Goal: Task Accomplishment & Management: Use online tool/utility

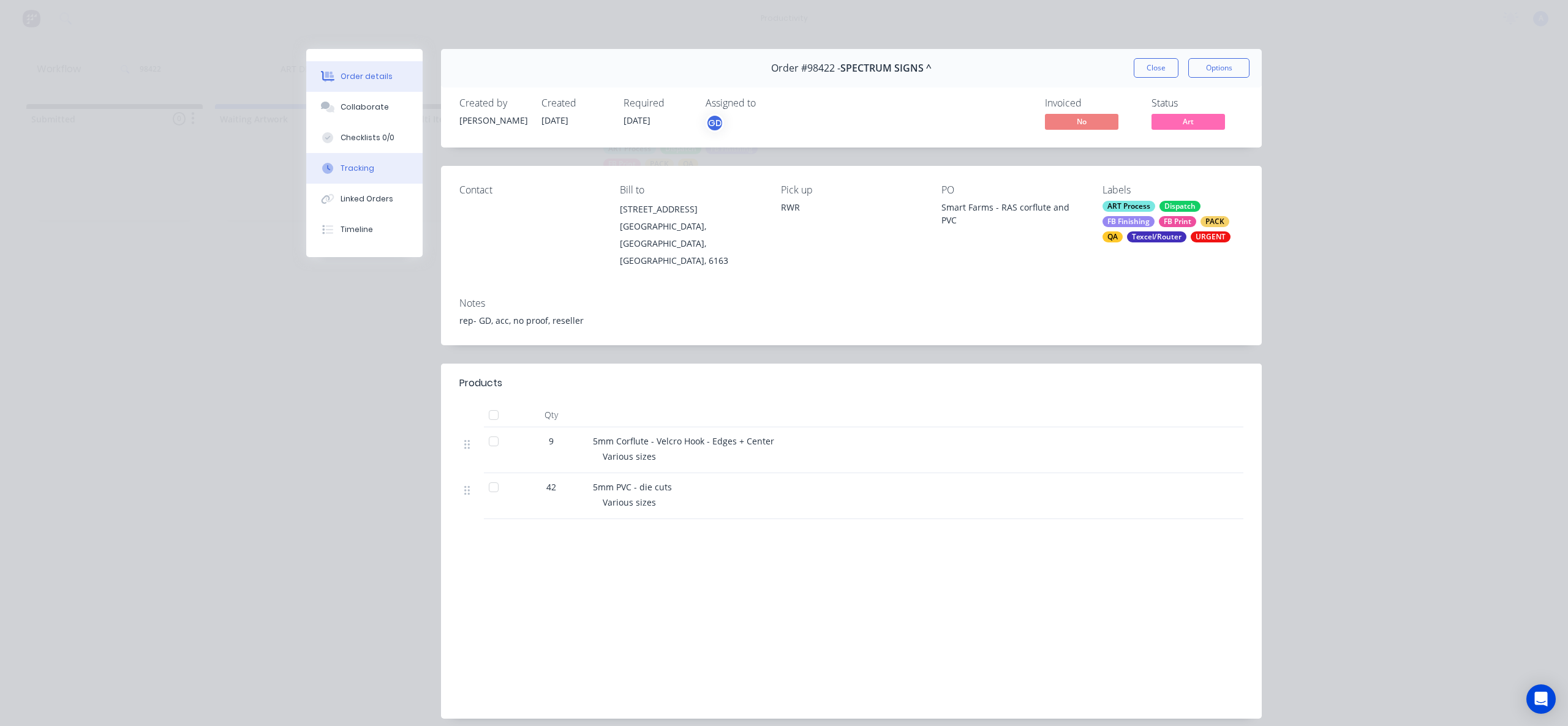
click at [372, 165] on button "Tracking" at bounding box center [365, 168] width 116 height 31
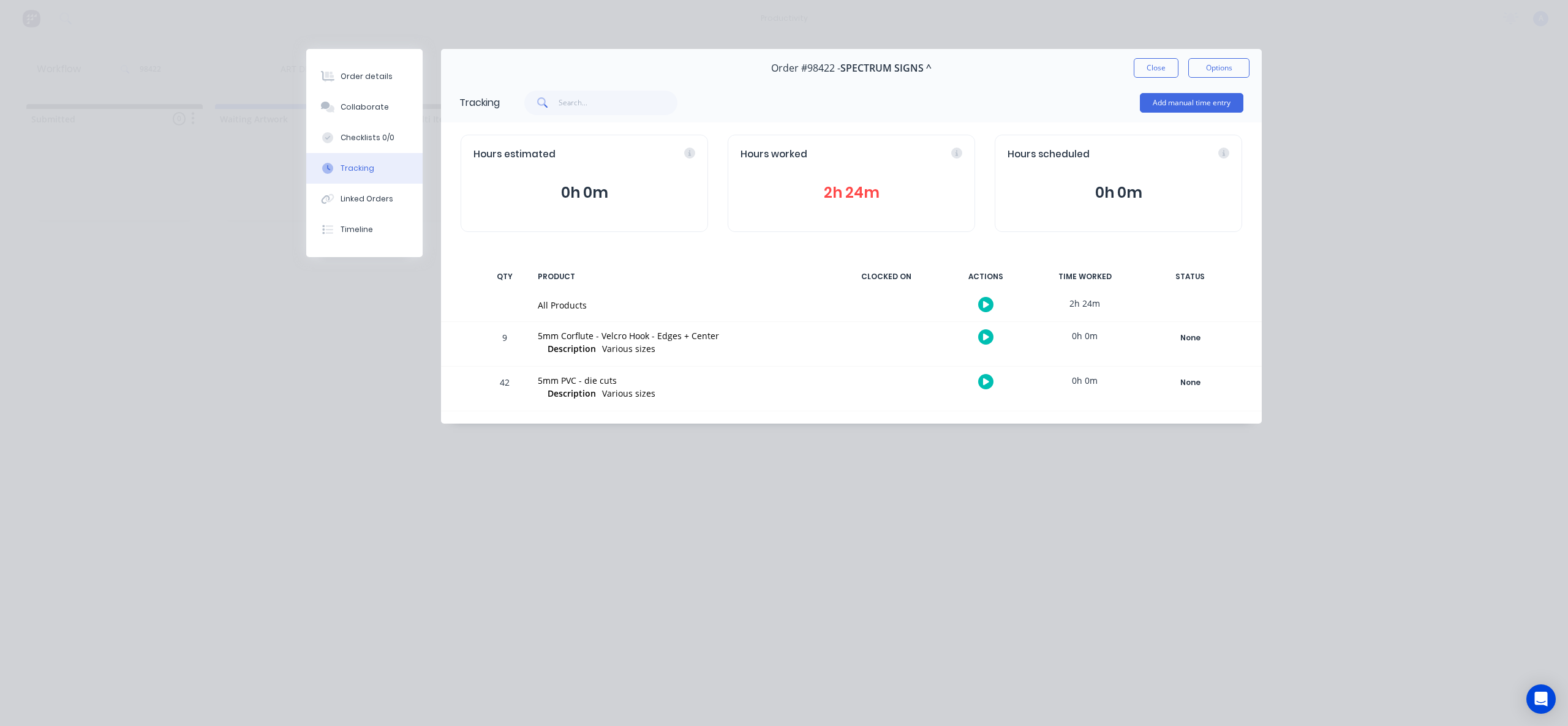
click at [985, 307] on icon "button" at bounding box center [986, 304] width 6 height 7
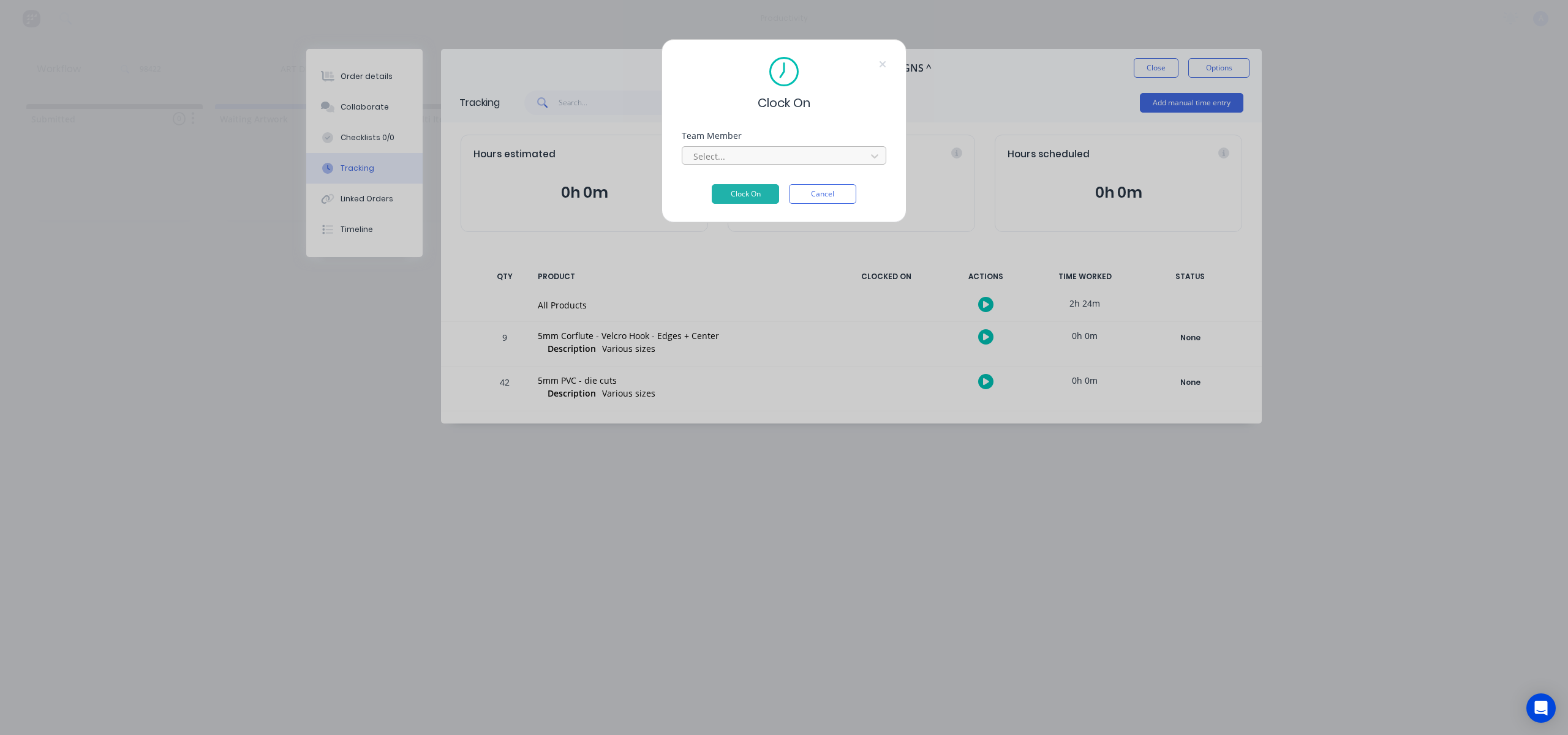
drag, startPoint x: 818, startPoint y: 168, endPoint x: 819, endPoint y: 159, distance: 9.1
click at [818, 167] on div "Team Member Select..." at bounding box center [783, 158] width 205 height 52
click at [819, 159] on div at bounding box center [776, 157] width 168 height 16
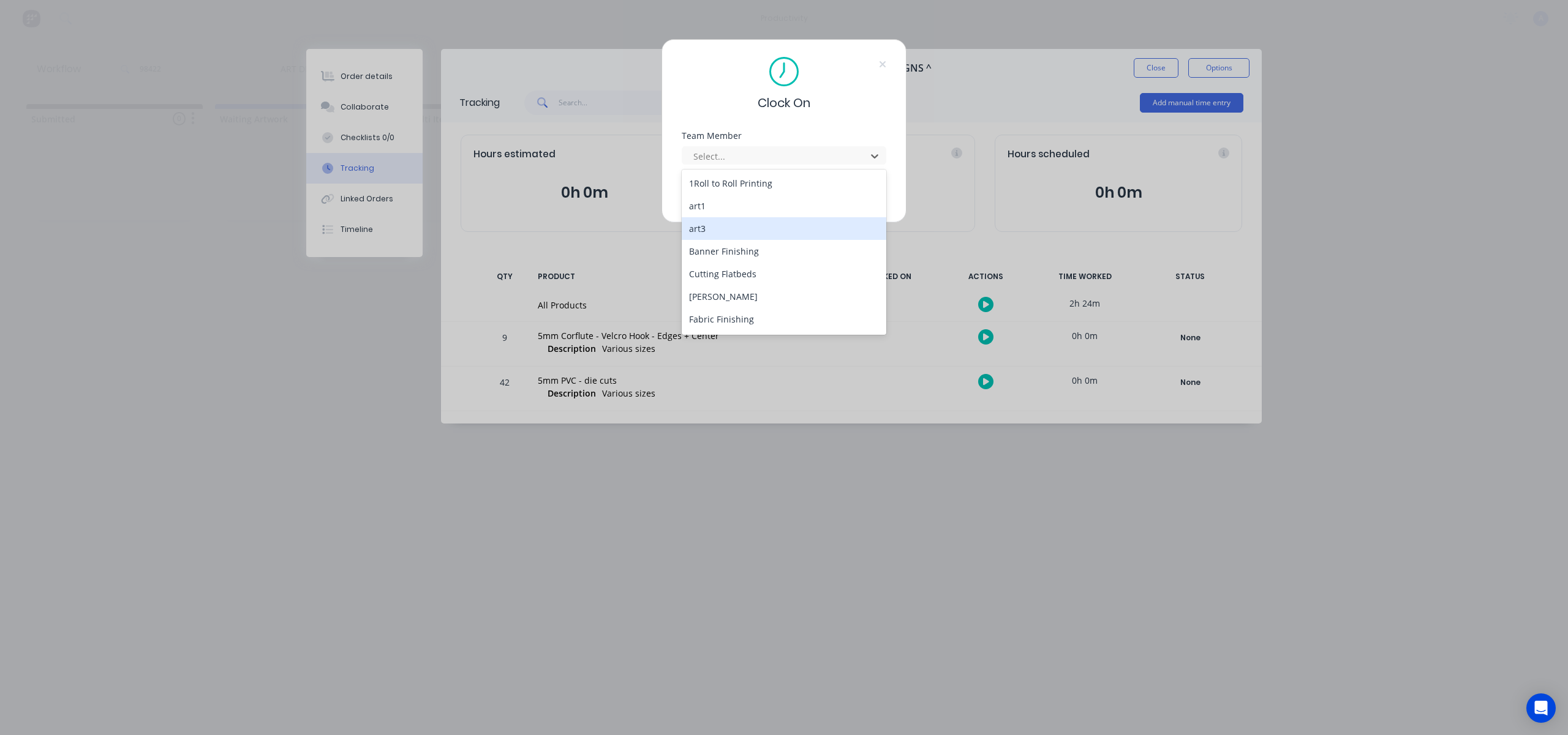
scroll to position [315, 0]
click at [801, 312] on div "[PERSON_NAME]" at bounding box center [783, 320] width 205 height 23
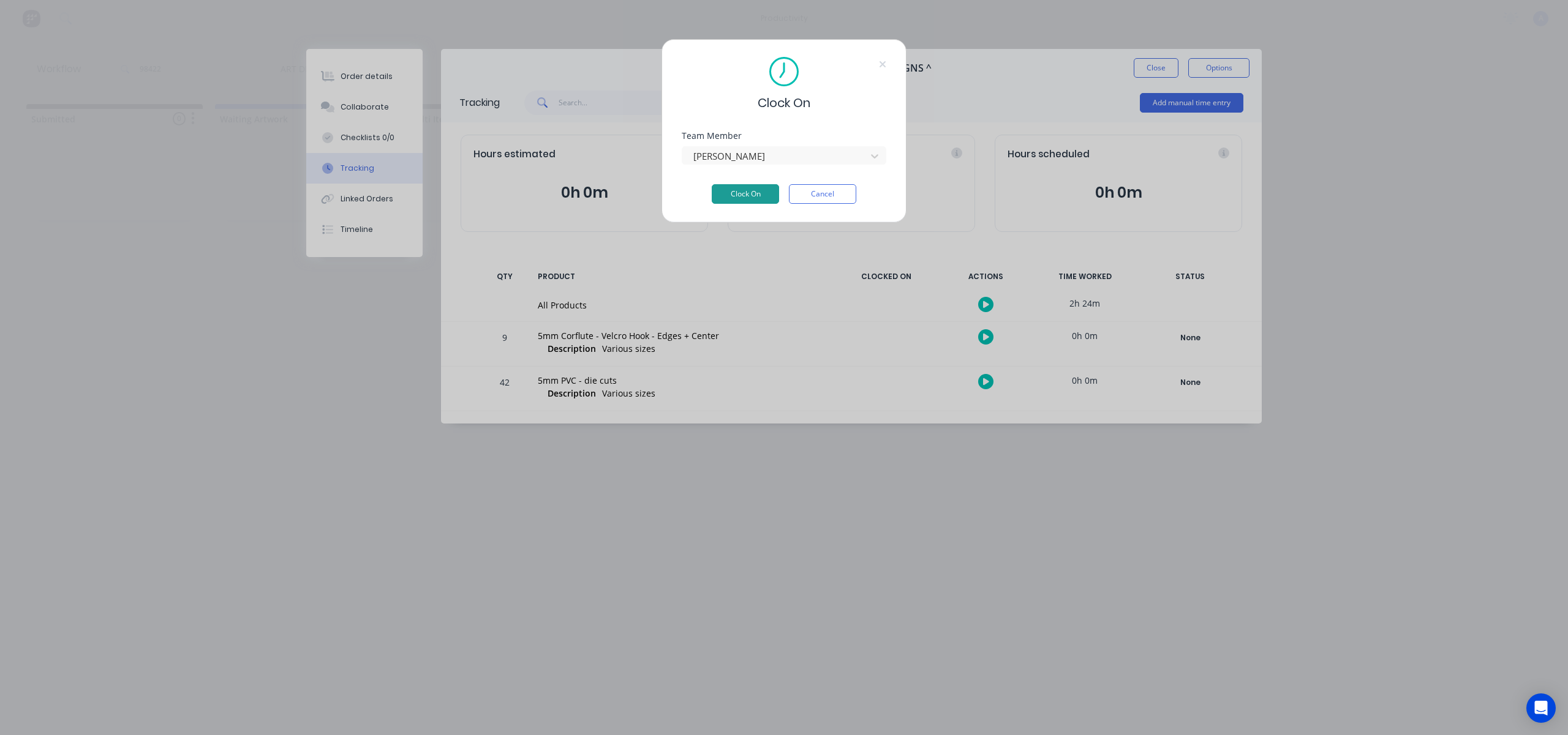
click at [754, 190] on button "Clock On" at bounding box center [746, 194] width 67 height 20
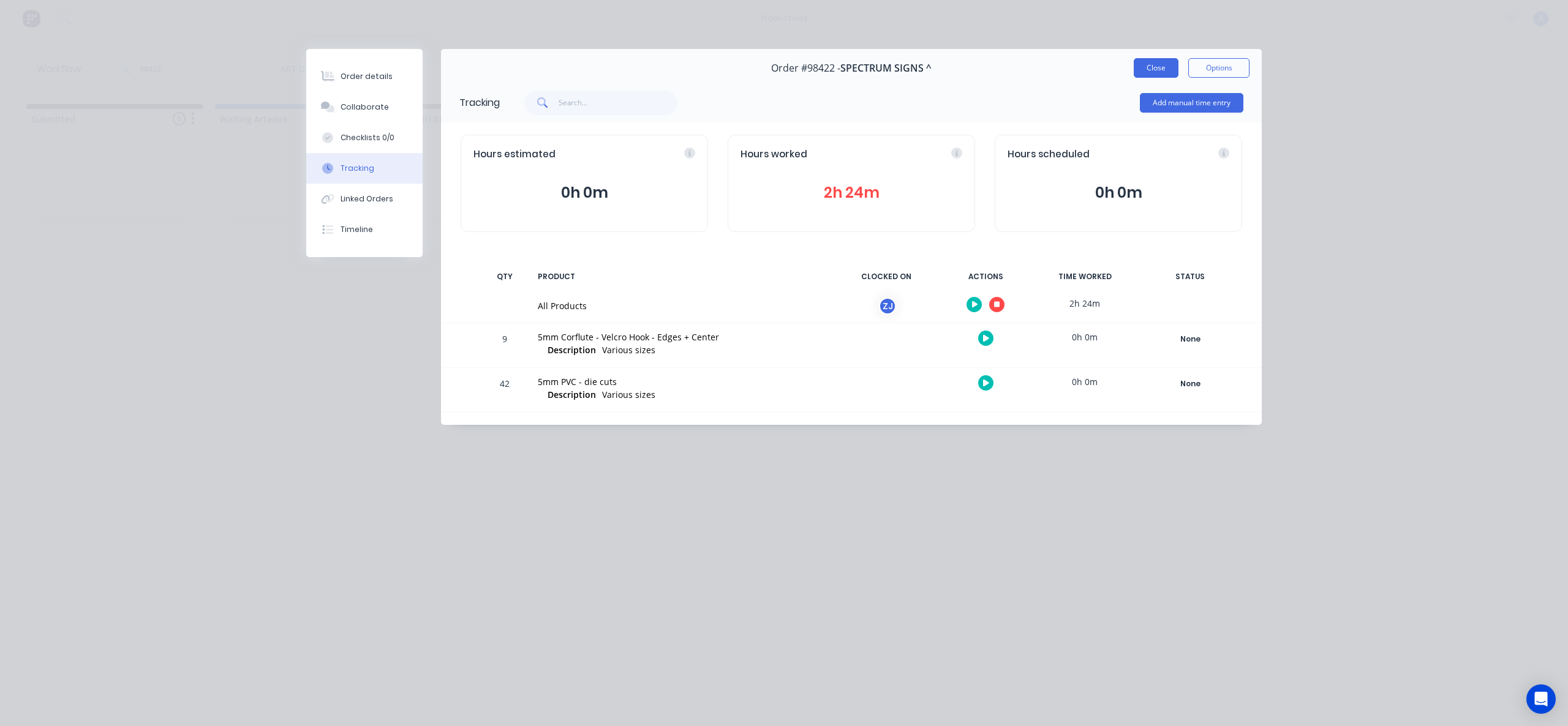
click at [1145, 58] on button "Close" at bounding box center [1156, 67] width 45 height 20
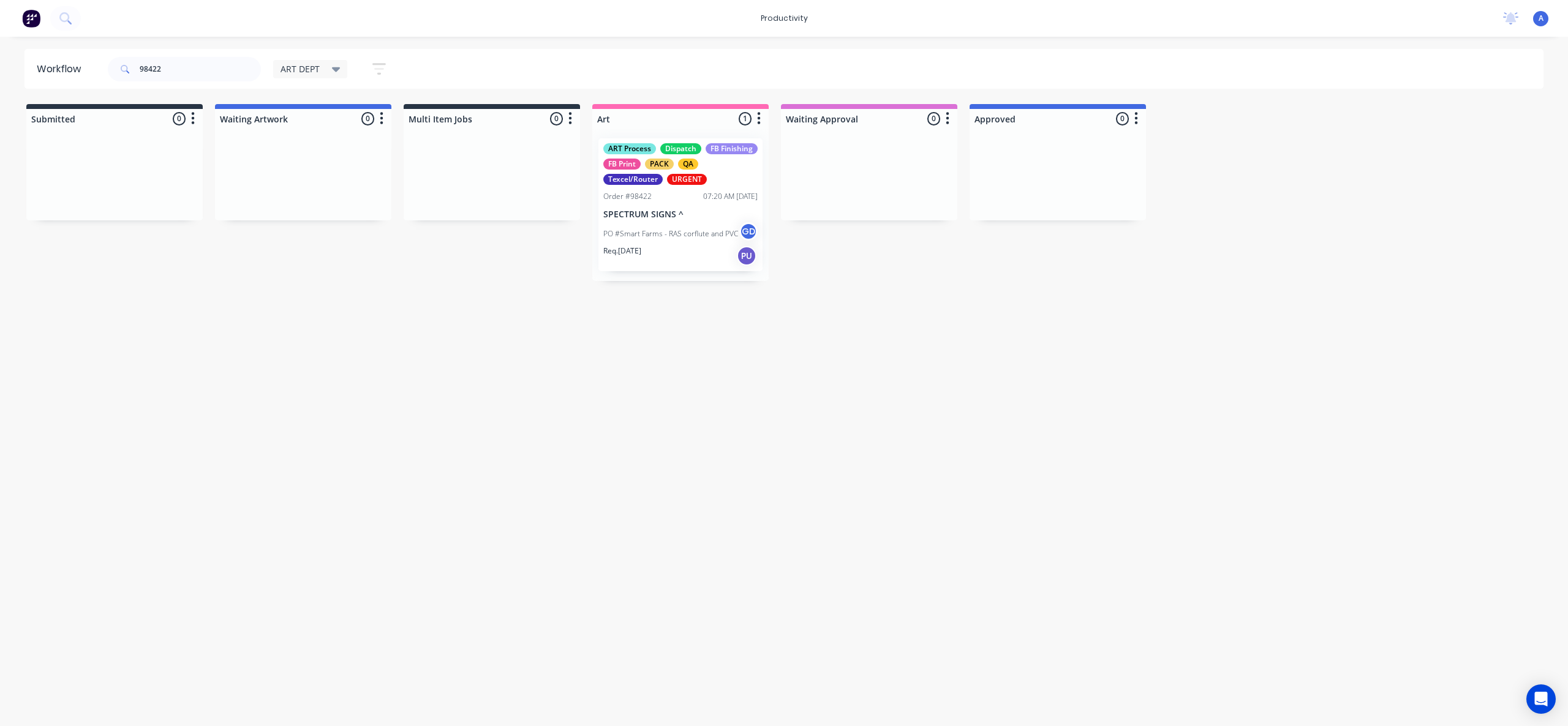
click at [803, 597] on div "Workflow 98422 ART DEPT Save new view None edit ART DEPT (Default) edit Banner …" at bounding box center [784, 375] width 1568 height 653
click at [633, 200] on div "Order #98422" at bounding box center [627, 197] width 49 height 11
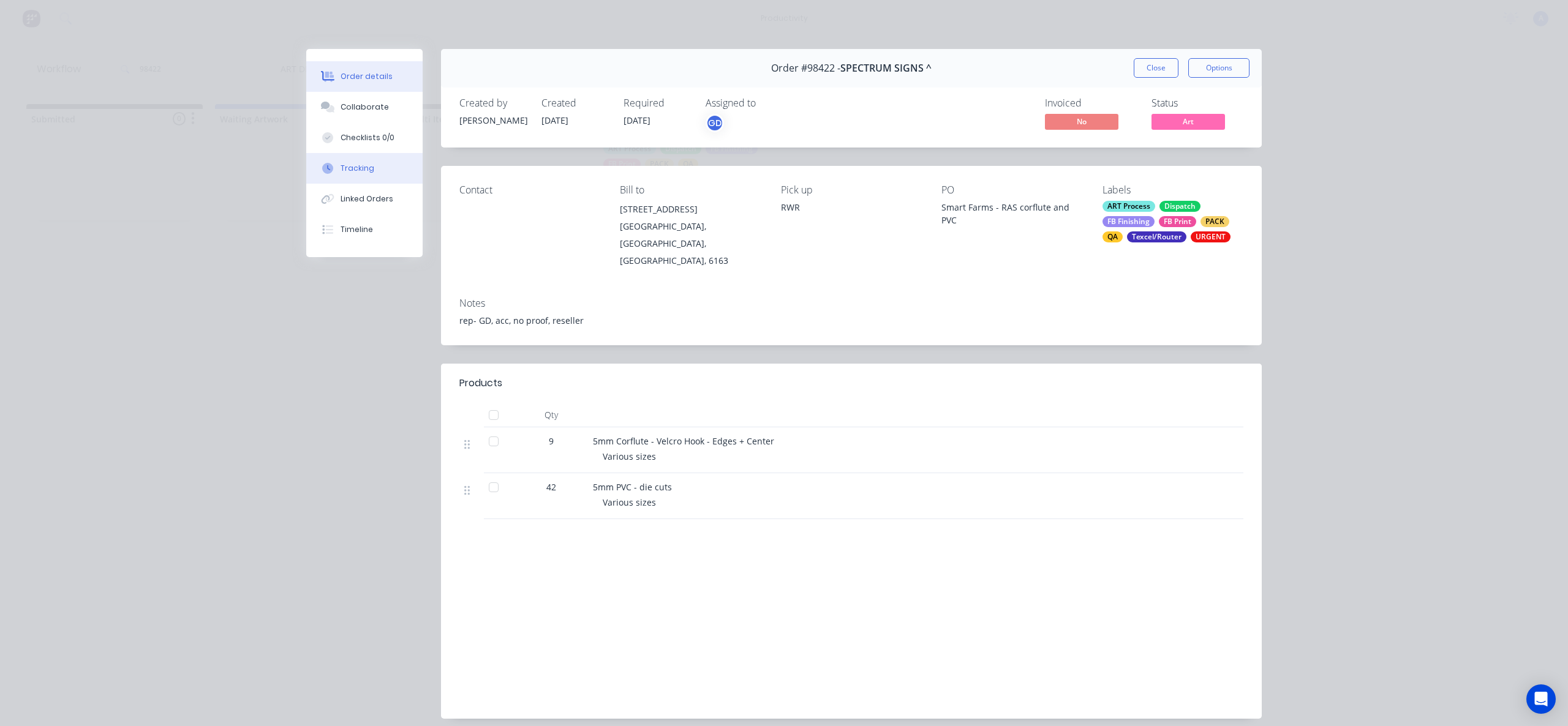
click at [353, 161] on button "Tracking" at bounding box center [365, 168] width 116 height 31
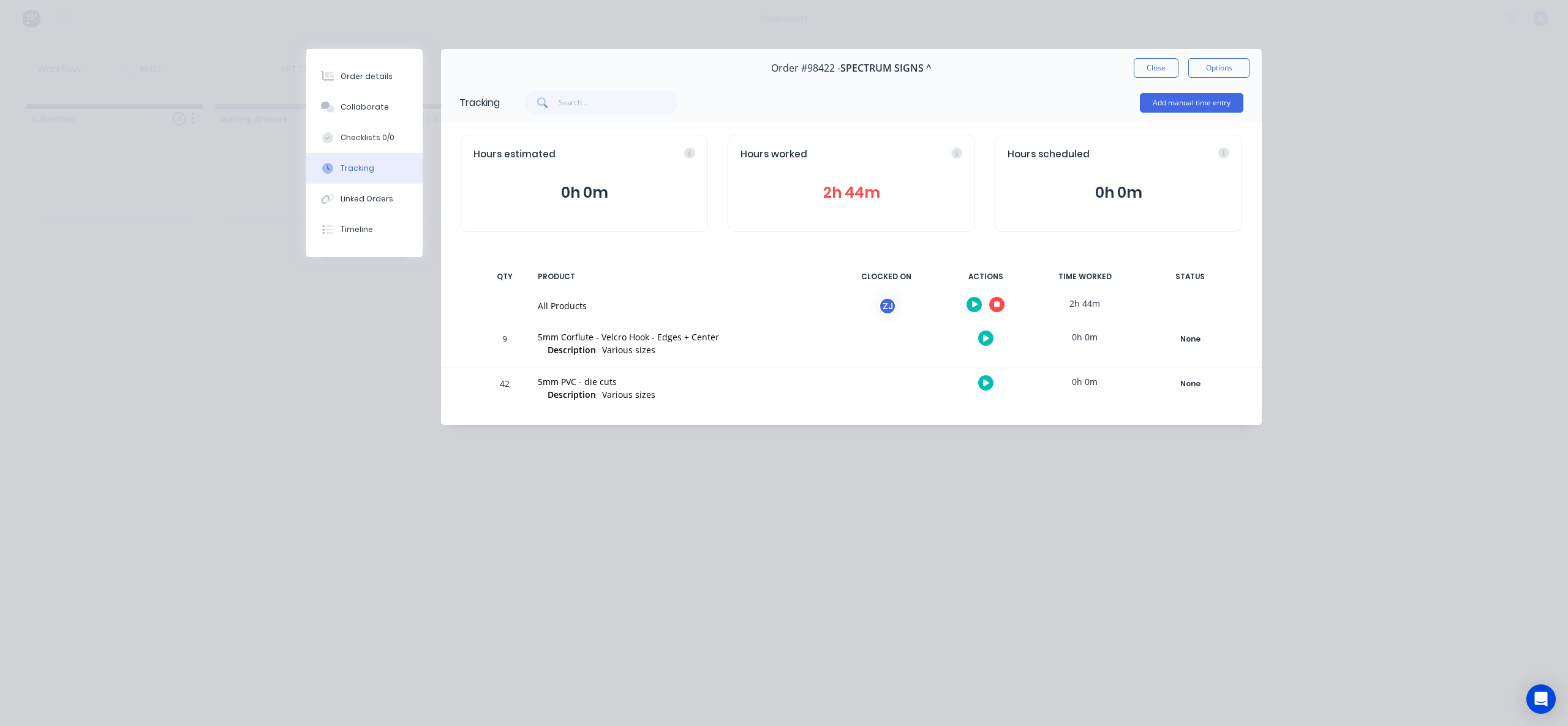
click at [1153, 49] on div "Order #98422 - SPECTRUM SIGNS ^ Close Options" at bounding box center [851, 67] width 821 height 38
click at [1154, 71] on button "Close" at bounding box center [1156, 67] width 45 height 20
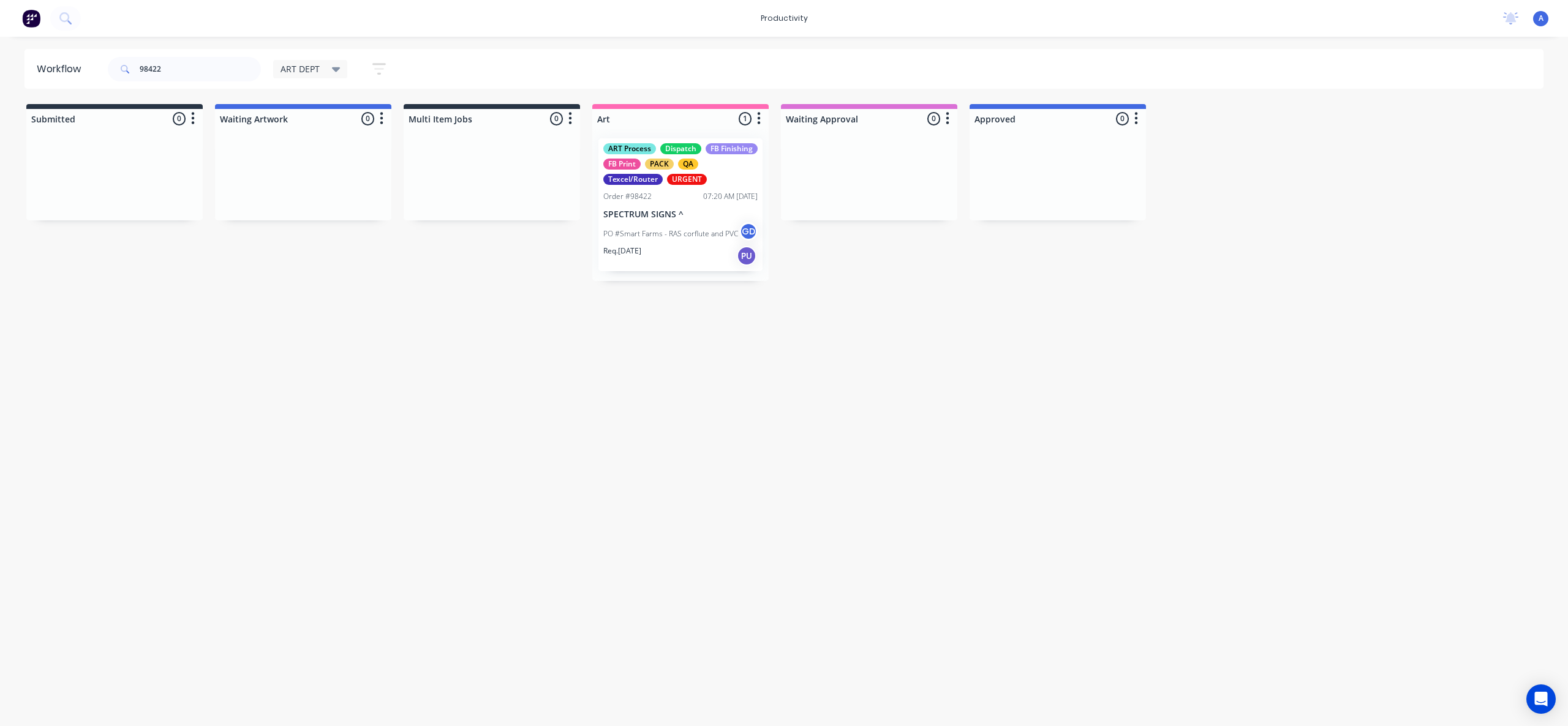
click at [837, 380] on div "Workflow 98422 ART DEPT Save new view None edit ART DEPT (Default) edit Banner …" at bounding box center [784, 375] width 1568 height 653
click at [644, 266] on div "ART Process Dispatch FB Finishing FB Print PACK QA Texcel/Router URGENT Order #…" at bounding box center [680, 205] width 164 height 132
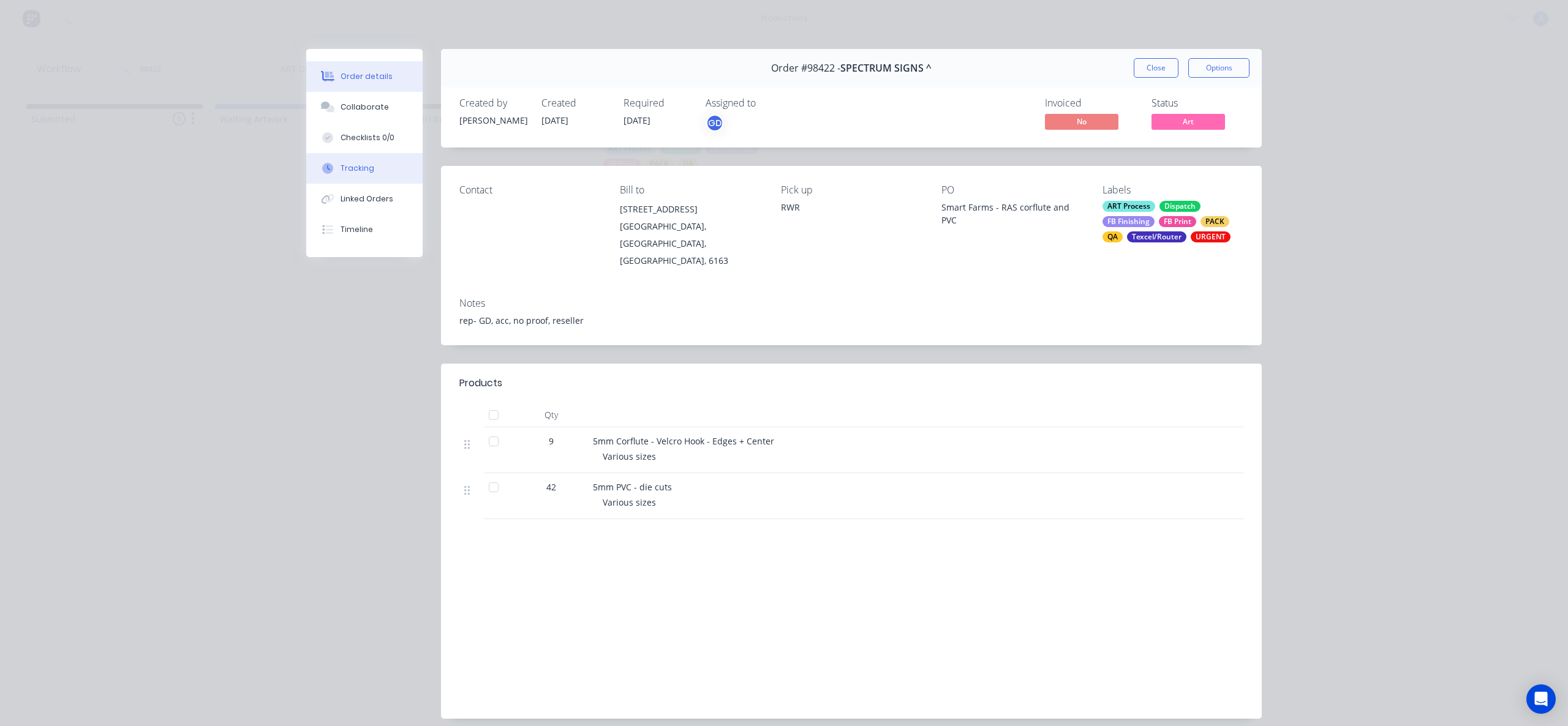
click at [349, 158] on button "Tracking" at bounding box center [365, 168] width 116 height 31
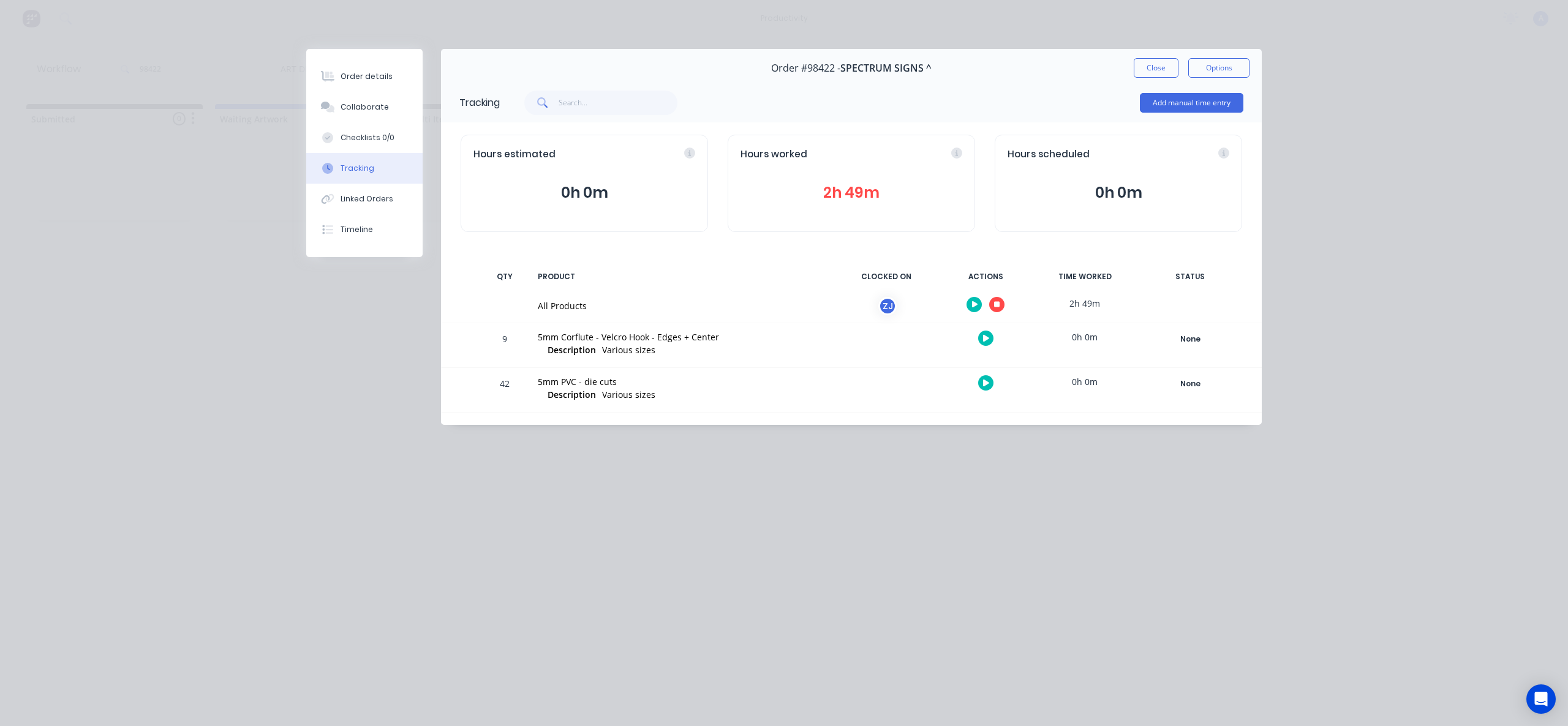
click at [1176, 56] on div "Order #98422 - SPECTRUM SIGNS ^ Close Options" at bounding box center [851, 67] width 821 height 38
click at [1156, 73] on button "Close" at bounding box center [1156, 67] width 45 height 20
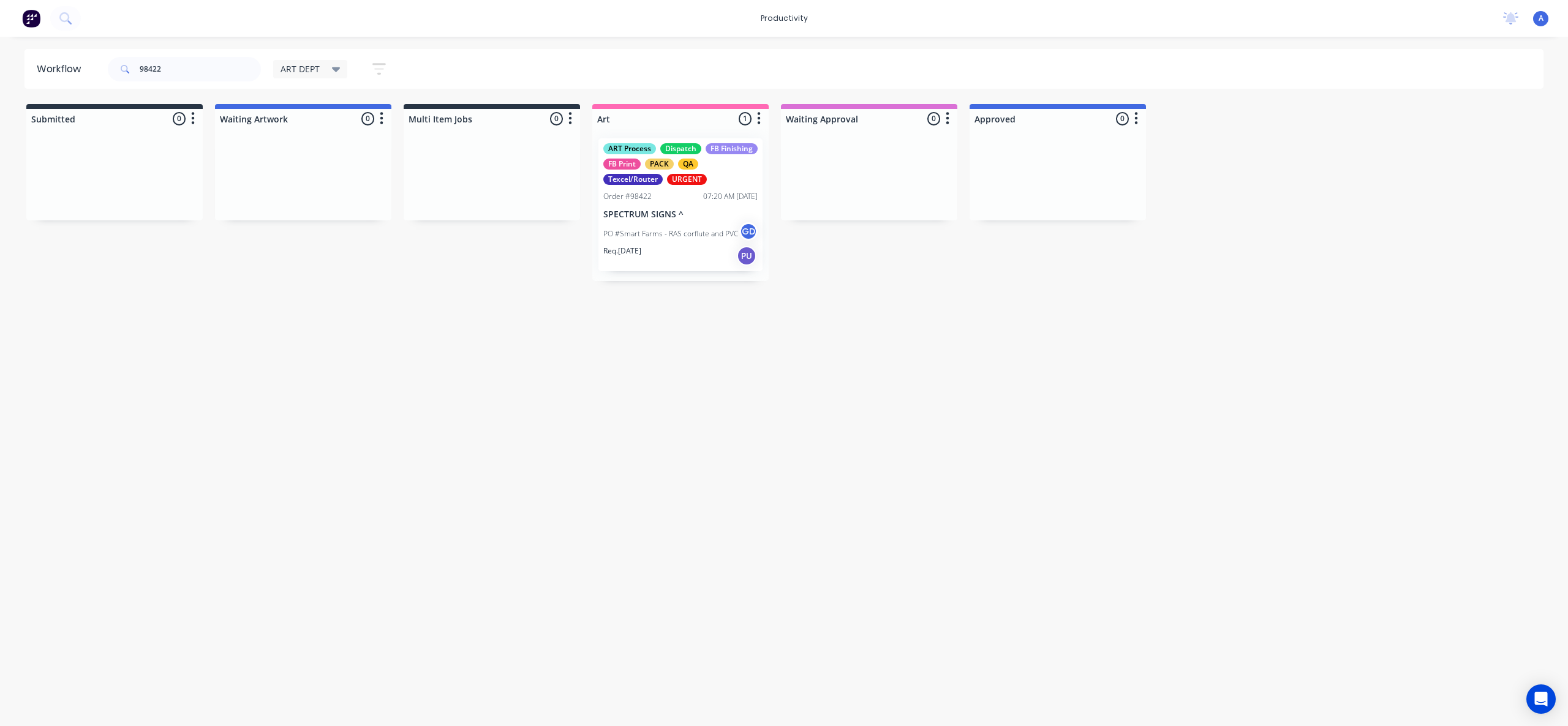
click at [649, 240] on div "PO #Smart Farms - RAS corflute and PVC GD" at bounding box center [680, 234] width 154 height 24
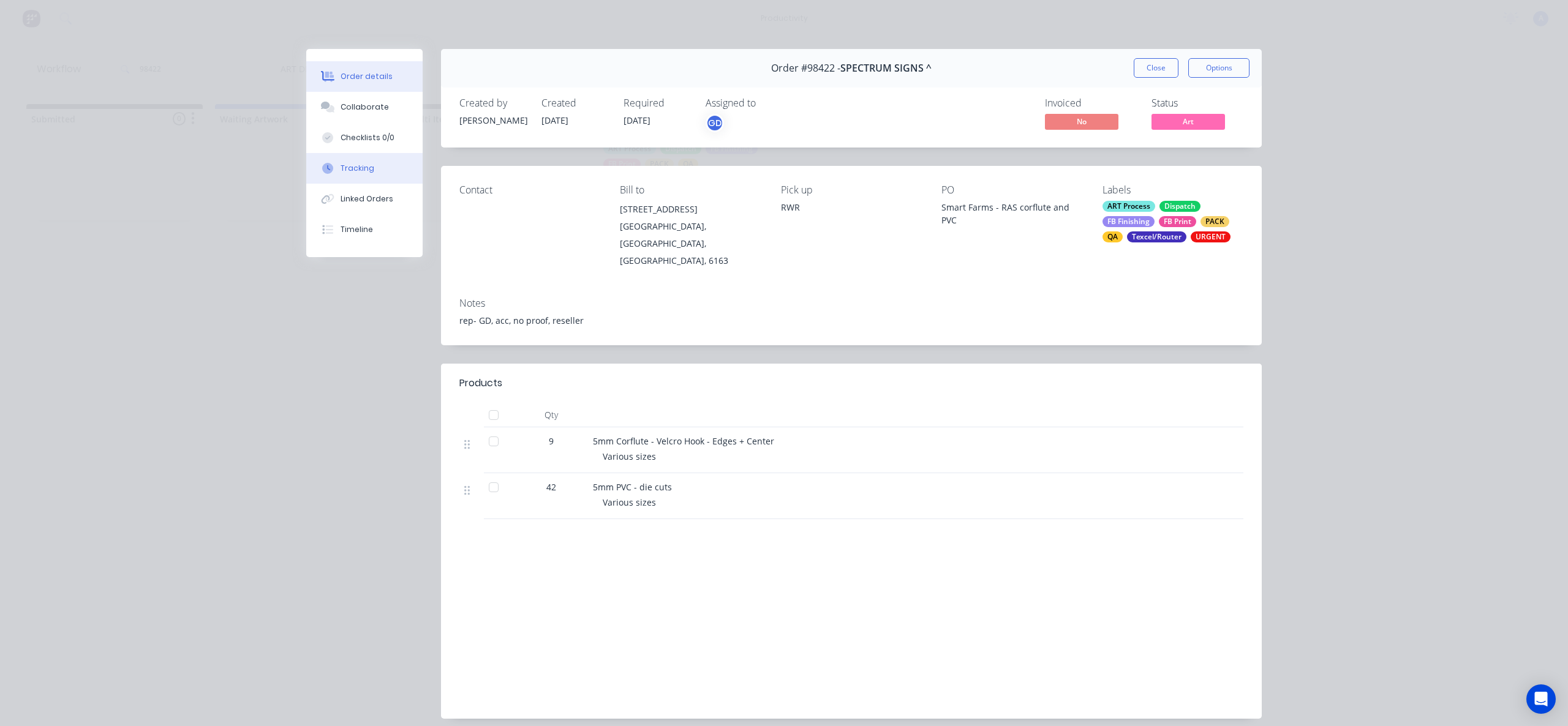
click at [332, 172] on button "Tracking" at bounding box center [365, 168] width 116 height 31
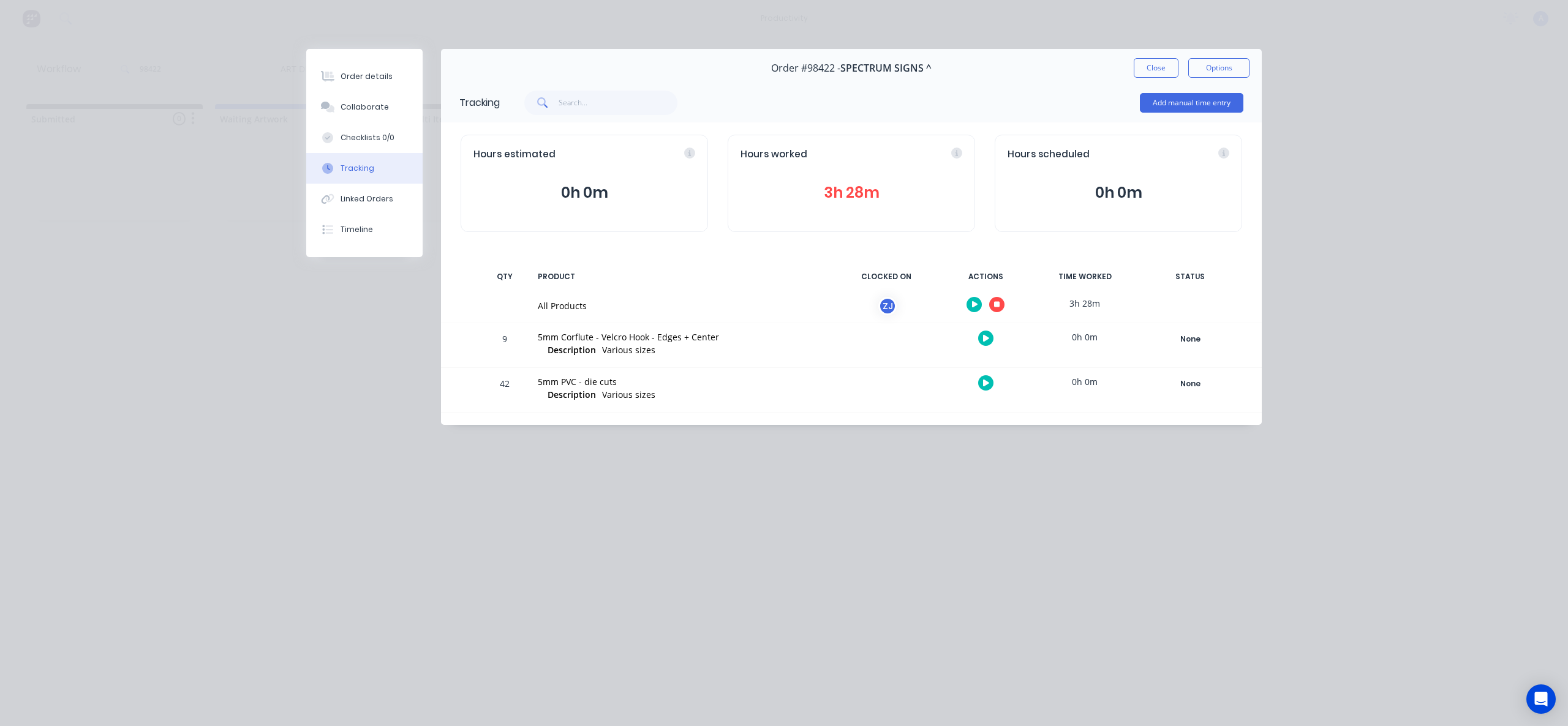
click at [999, 303] on icon "button" at bounding box center [997, 305] width 6 height 6
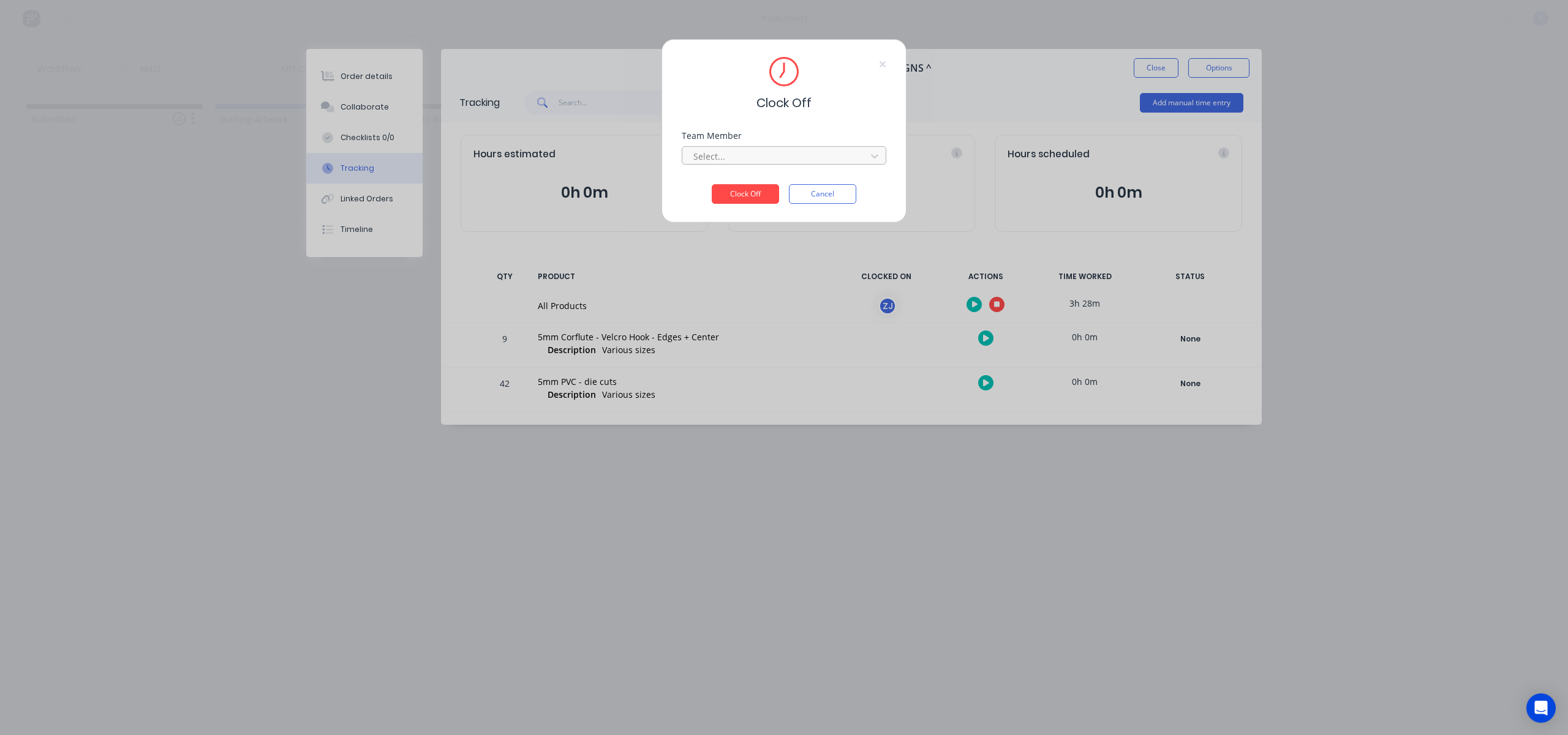
click at [804, 163] on div at bounding box center [776, 157] width 168 height 16
click at [764, 186] on div "[PERSON_NAME]" at bounding box center [783, 183] width 205 height 23
drag, startPoint x: 751, startPoint y: 194, endPoint x: 1059, endPoint y: 94, distance: 323.8
click at [751, 194] on button "Clock Off" at bounding box center [746, 194] width 67 height 20
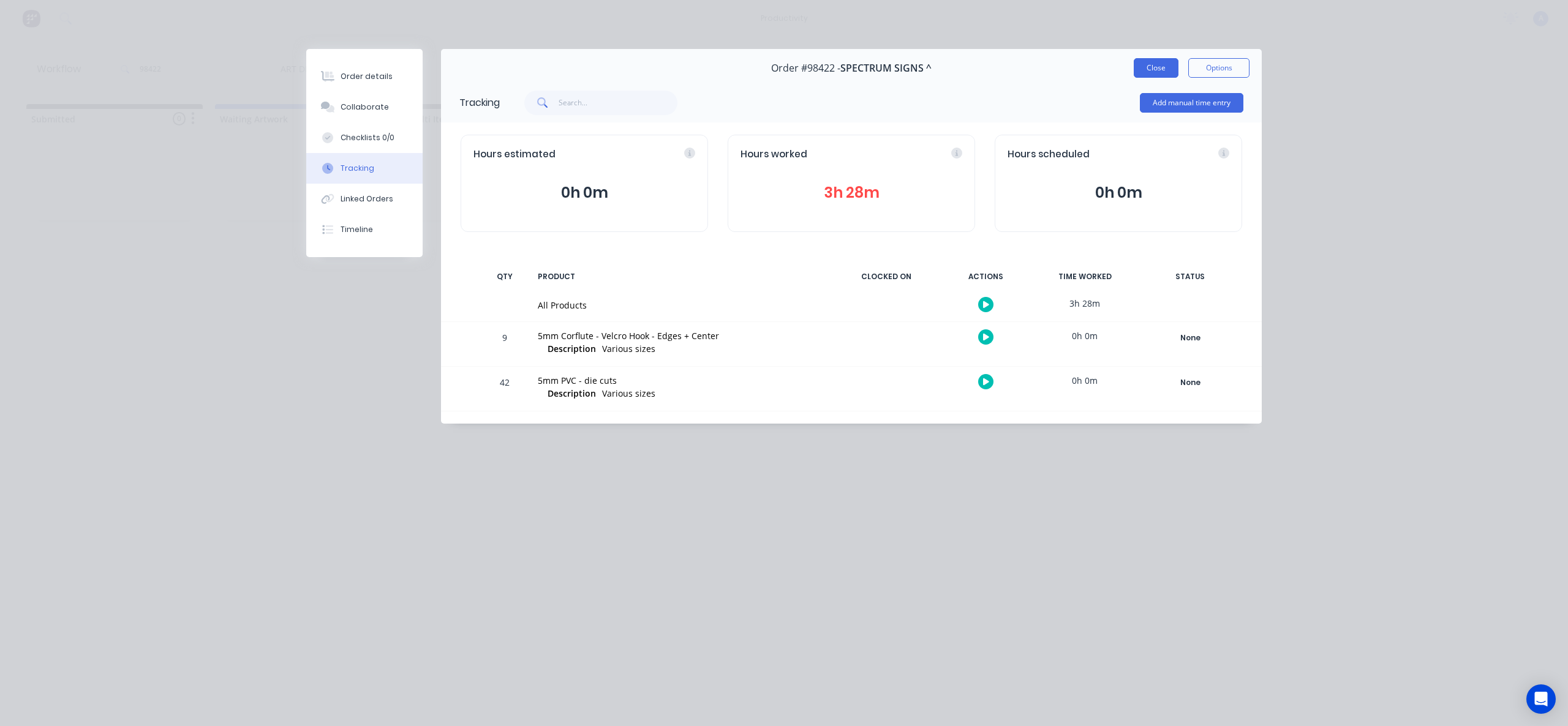
click at [1139, 60] on button "Close" at bounding box center [1156, 67] width 45 height 20
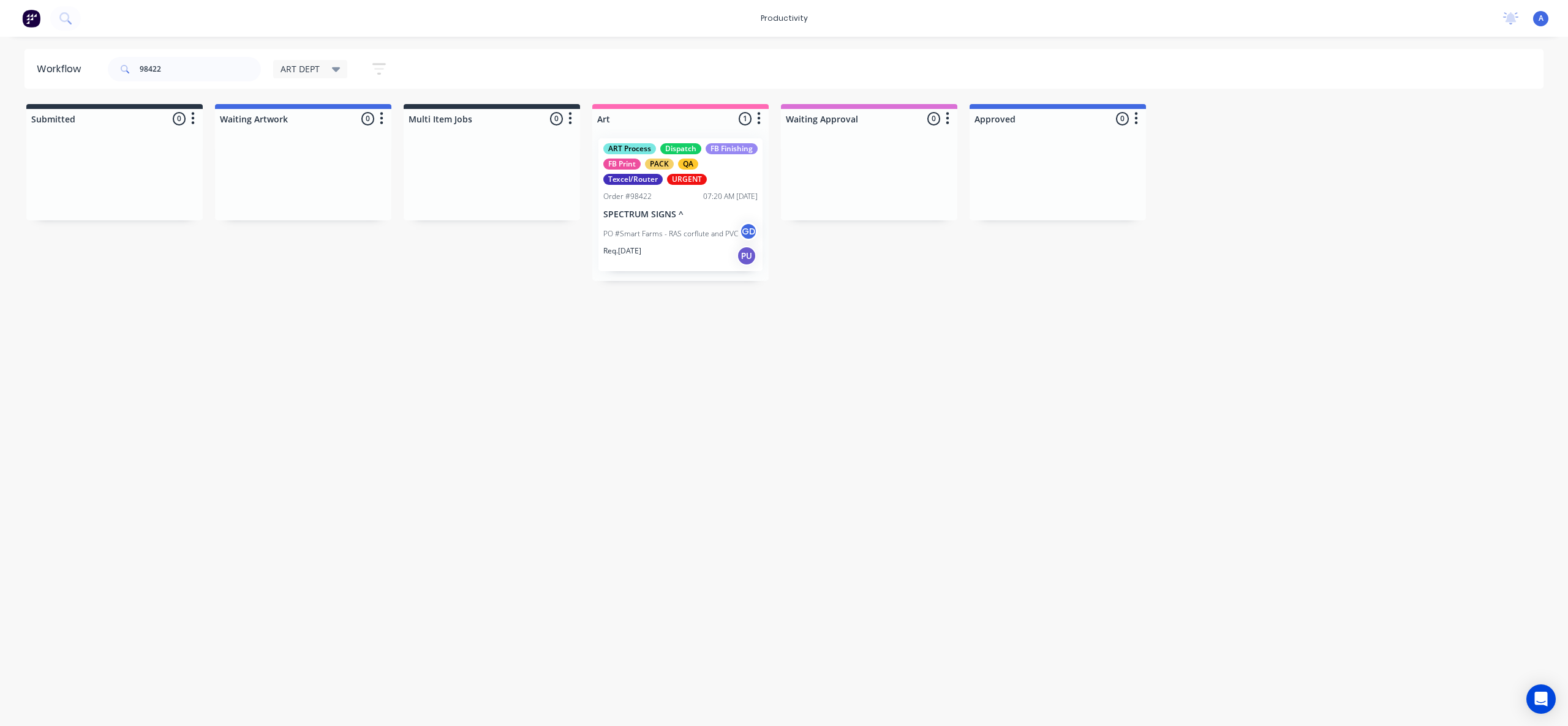
click at [662, 245] on div "Req. [DATE] PU" at bounding box center [680, 256] width 154 height 21
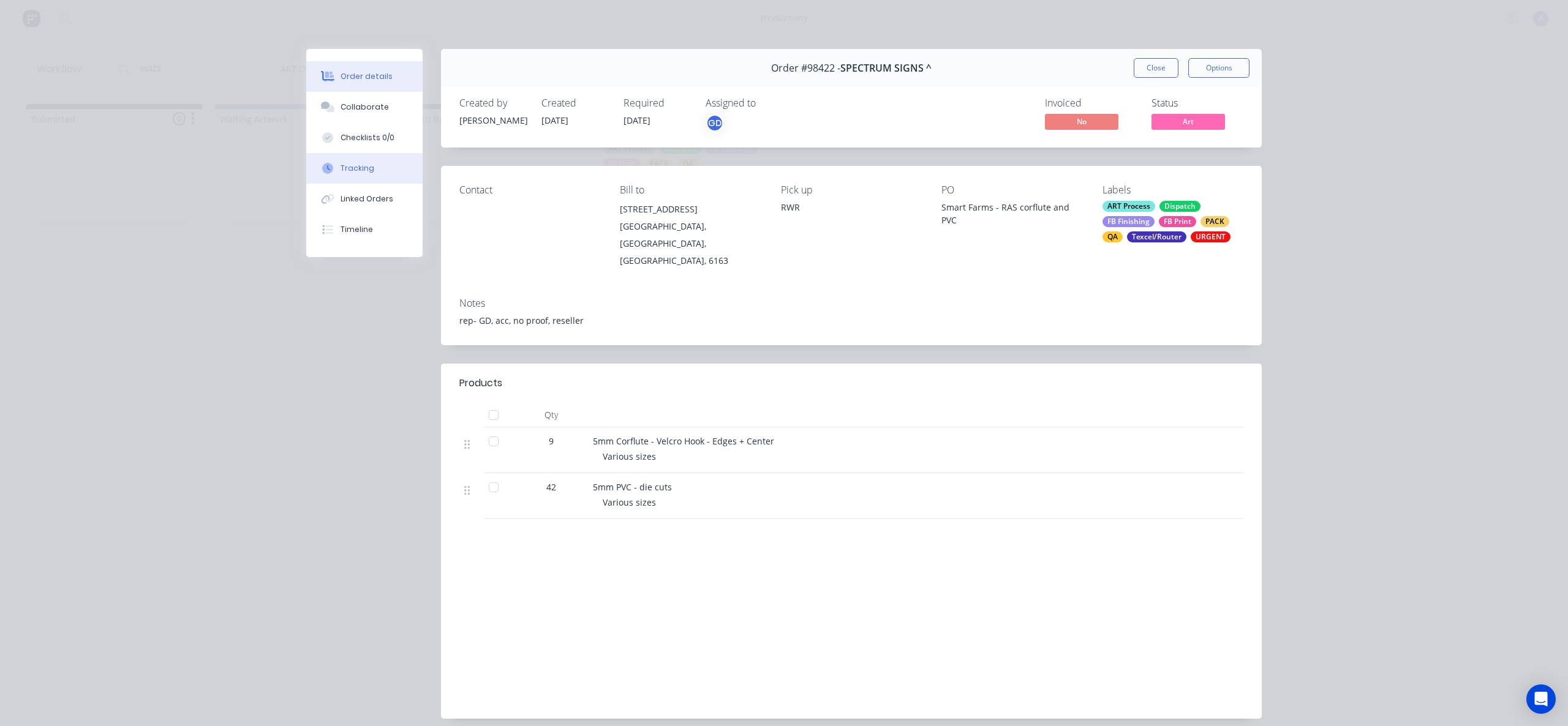
click at [372, 166] on button "Tracking" at bounding box center [365, 168] width 116 height 31
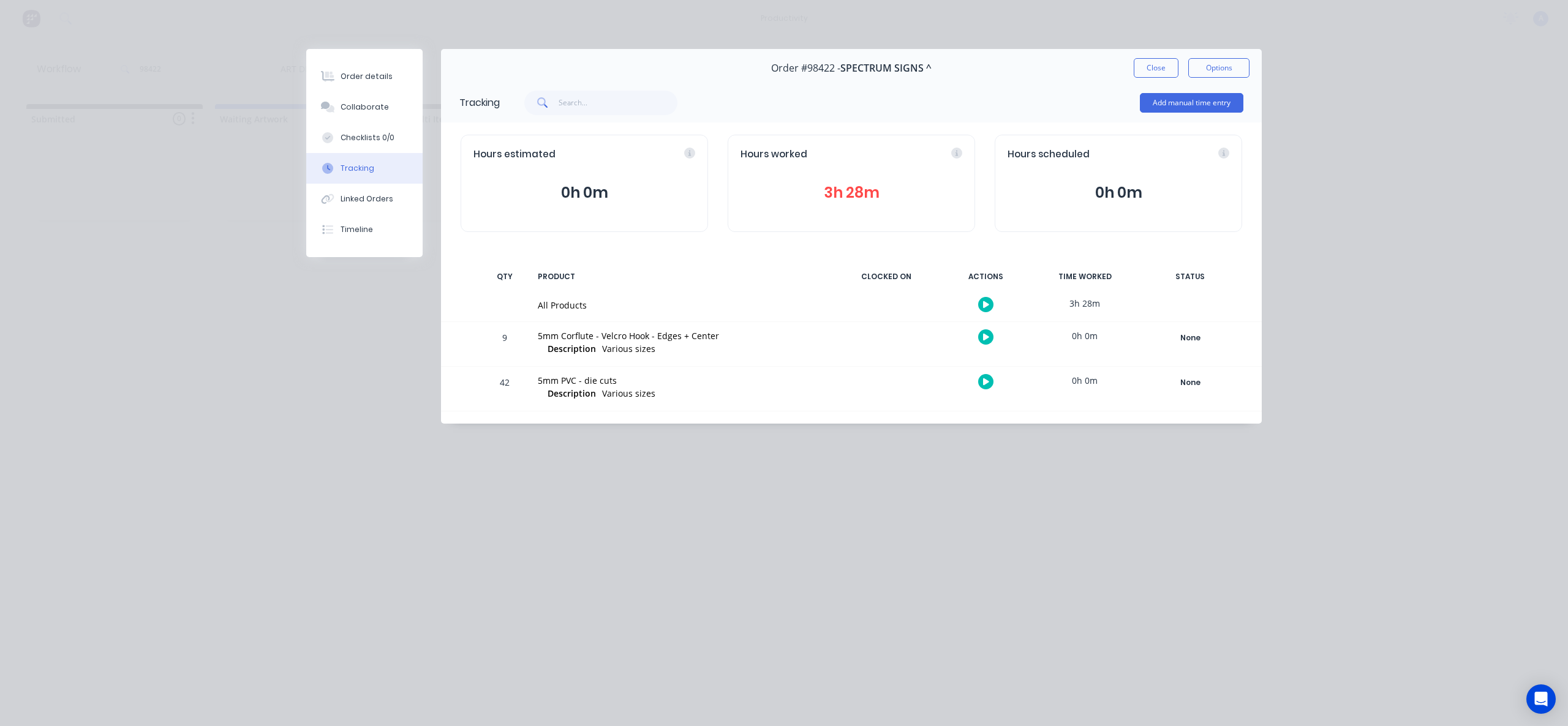
click at [983, 303] on icon "button" at bounding box center [986, 304] width 6 height 7
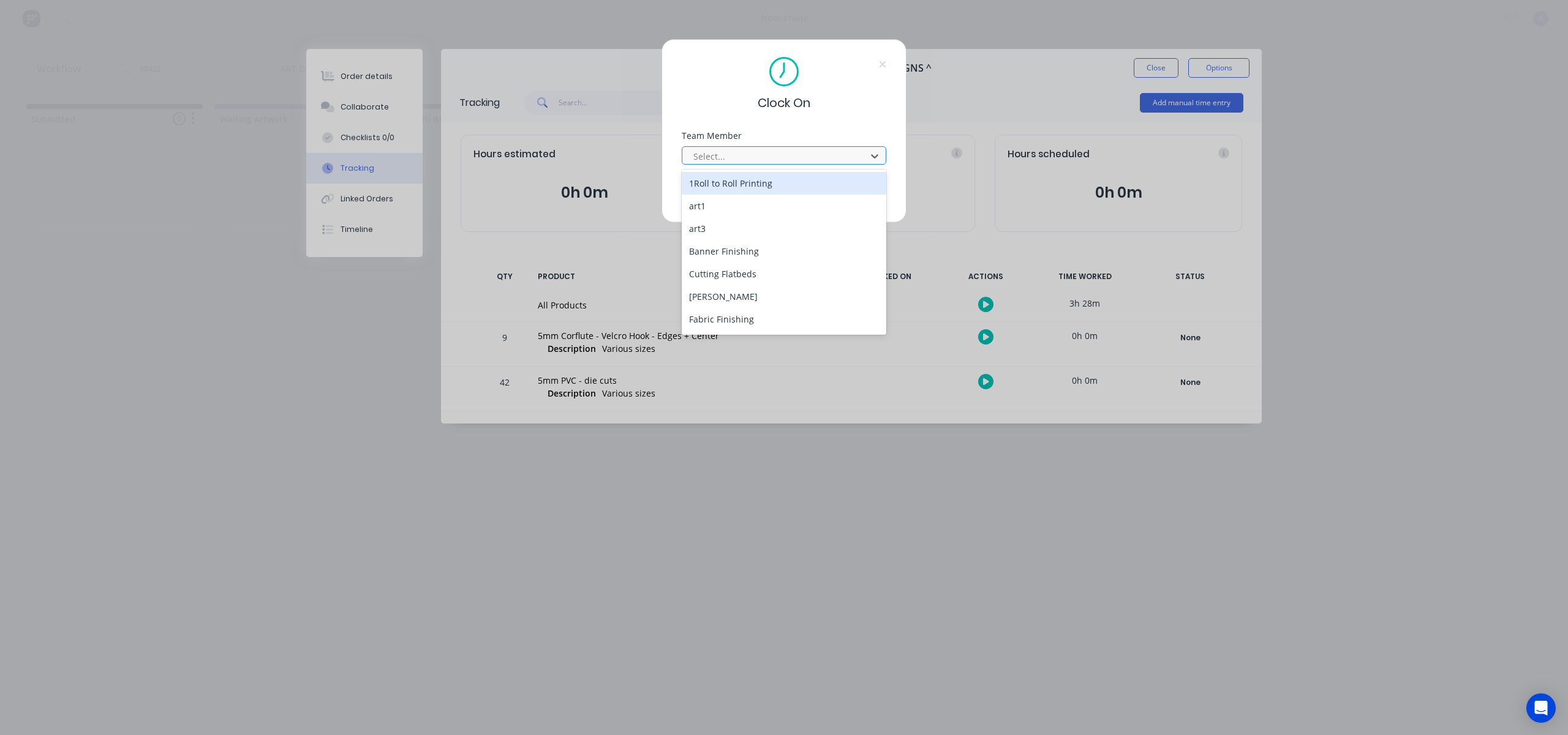
click at [776, 162] on div at bounding box center [776, 157] width 168 height 16
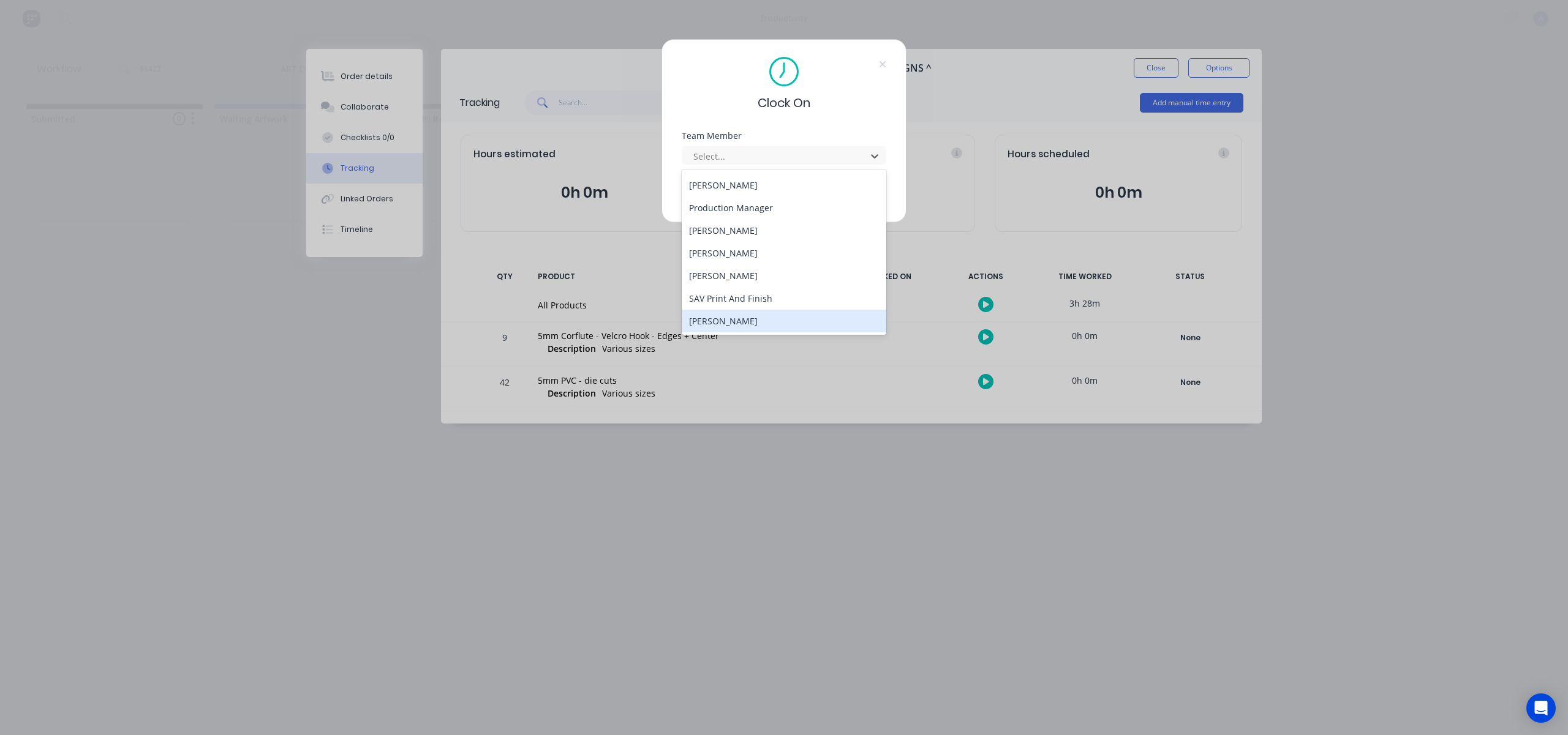
click at [744, 326] on div "[PERSON_NAME]" at bounding box center [783, 320] width 205 height 23
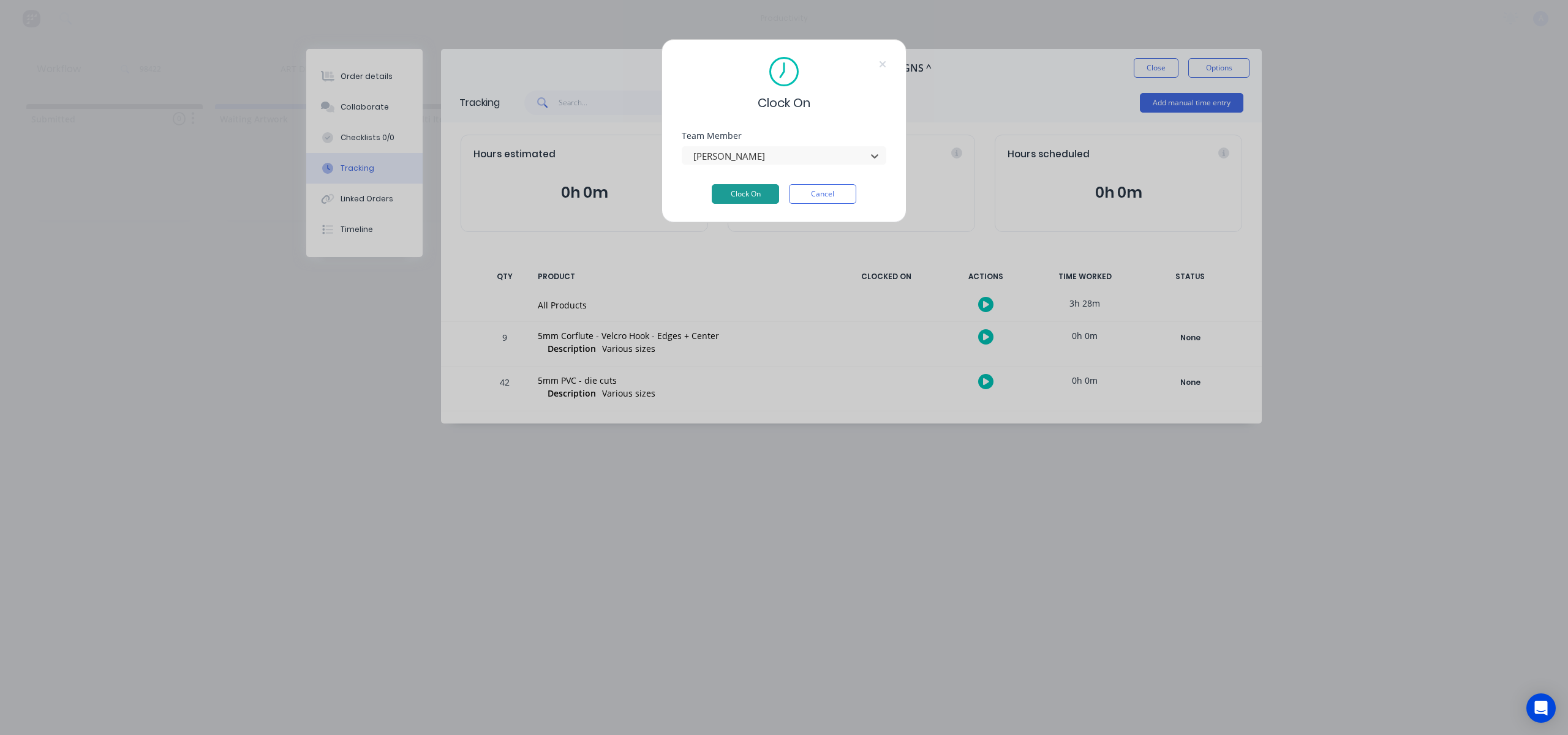
click at [762, 189] on button "Clock On" at bounding box center [746, 194] width 67 height 20
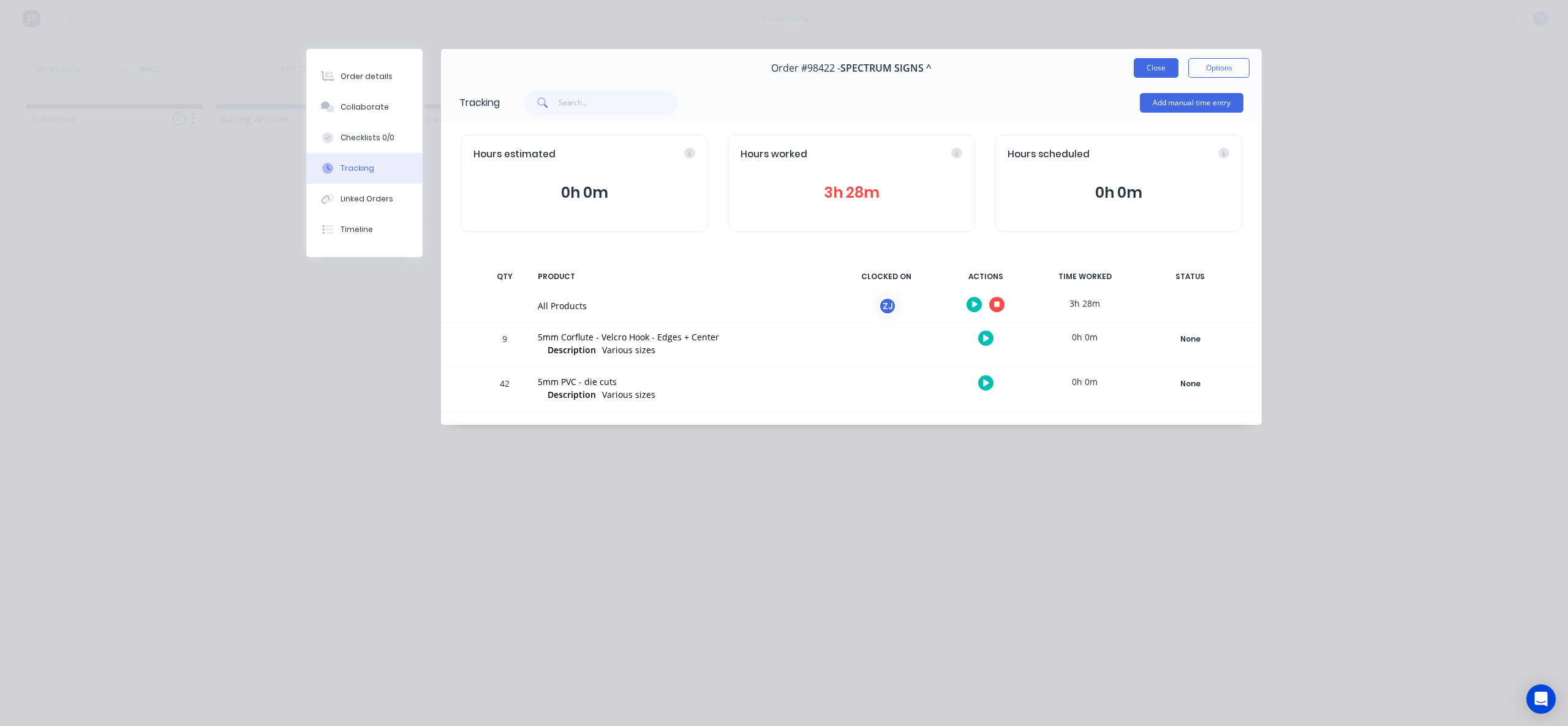
click at [1149, 70] on button "Close" at bounding box center [1156, 67] width 45 height 20
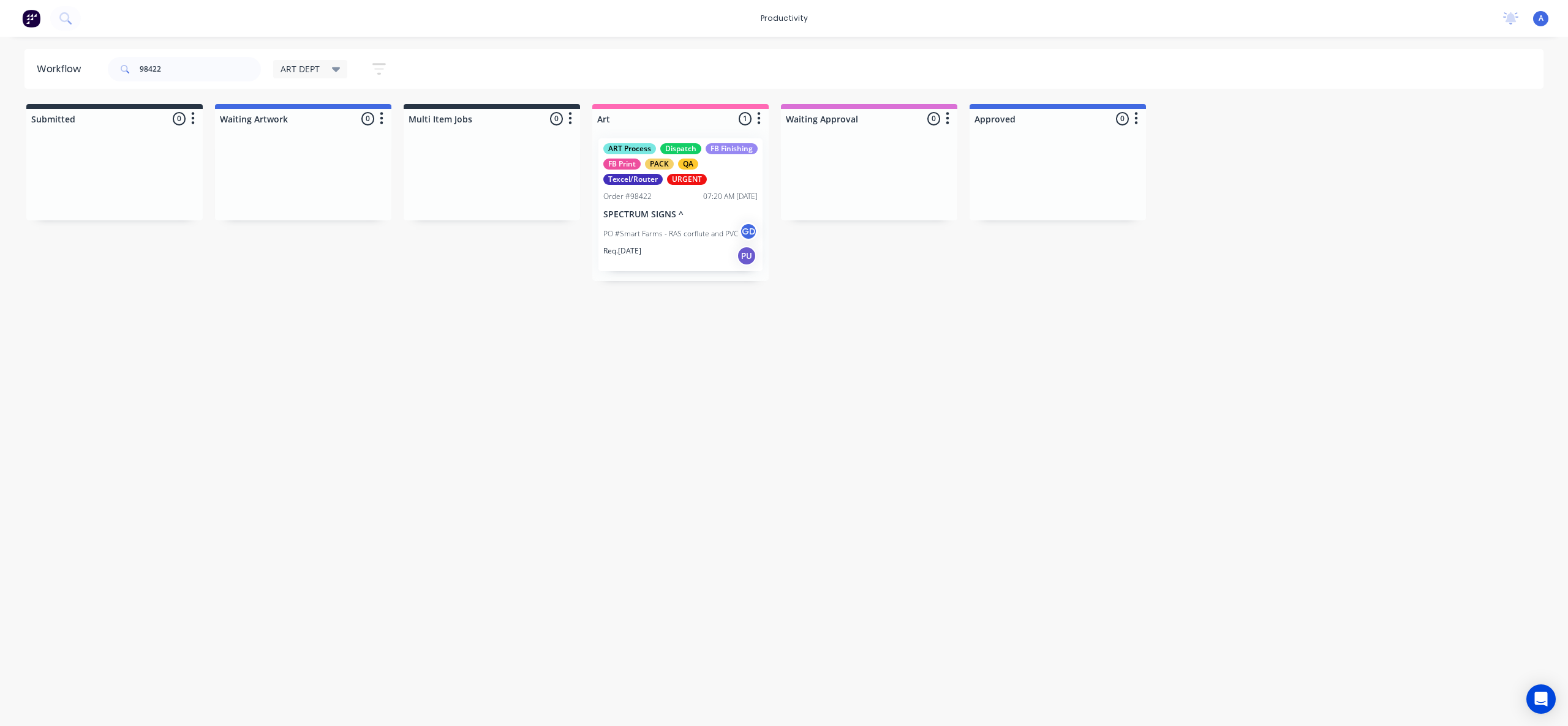
click at [1115, 418] on div "Workflow 98422 ART DEPT Save new view None edit ART DEPT (Default) edit Banner …" at bounding box center [784, 375] width 1568 height 653
click at [1249, 389] on div "Workflow 98422 ART DEPT Save new view None edit ART DEPT (Default) edit Banner …" at bounding box center [784, 375] width 1568 height 653
click at [682, 229] on p "PO #Smart Farms - RAS corflute and PVC" at bounding box center [670, 234] width 135 height 11
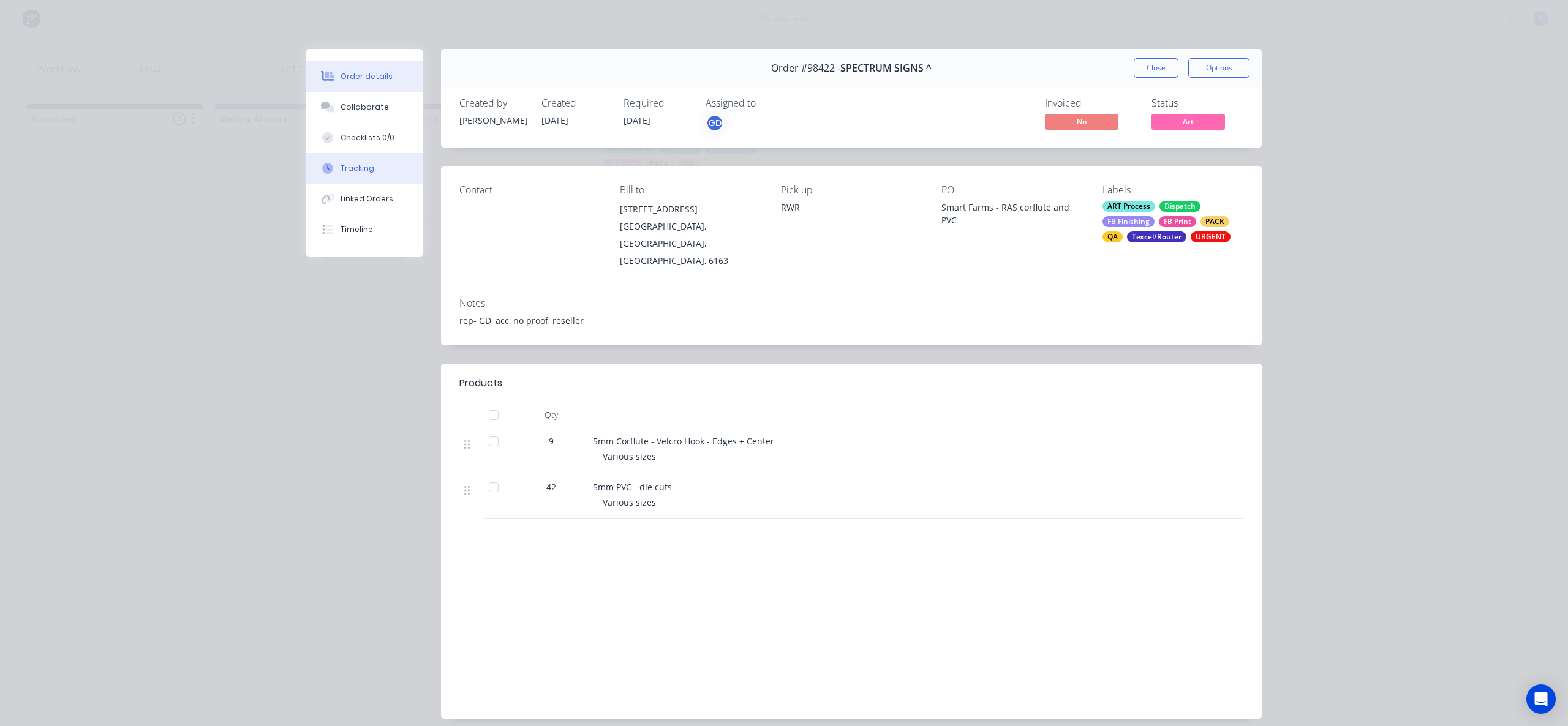
click at [342, 170] on div "Tracking" at bounding box center [357, 169] width 34 height 11
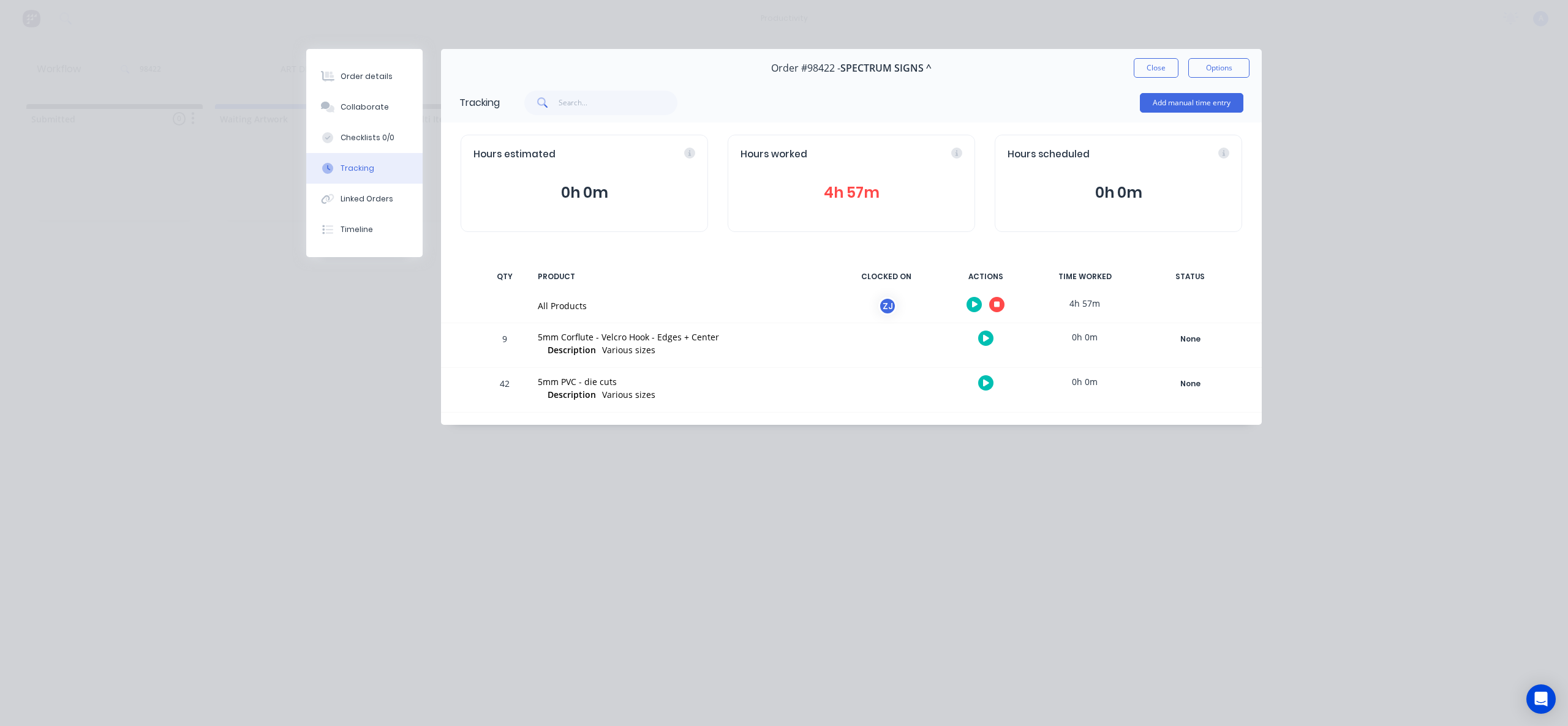
click at [1001, 307] on button "button" at bounding box center [996, 305] width 16 height 16
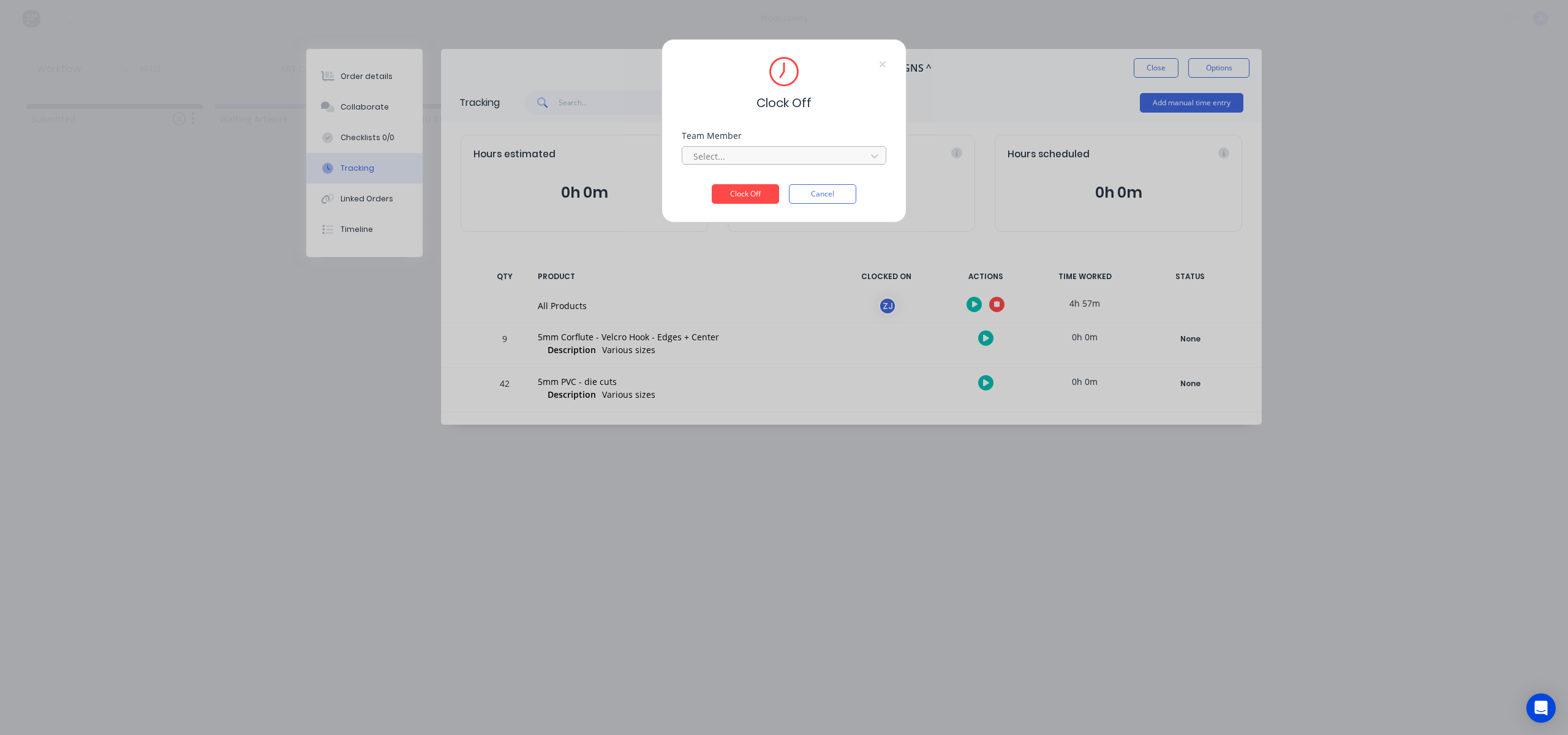
drag, startPoint x: 782, startPoint y: 143, endPoint x: 782, endPoint y: 149, distance: 6.0
click at [782, 143] on div "Team Member Select..." at bounding box center [783, 148] width 205 height 33
click at [782, 153] on div at bounding box center [776, 157] width 168 height 16
click at [770, 183] on div "[PERSON_NAME]" at bounding box center [783, 183] width 205 height 23
click at [762, 191] on button "Clock Off" at bounding box center [746, 194] width 67 height 20
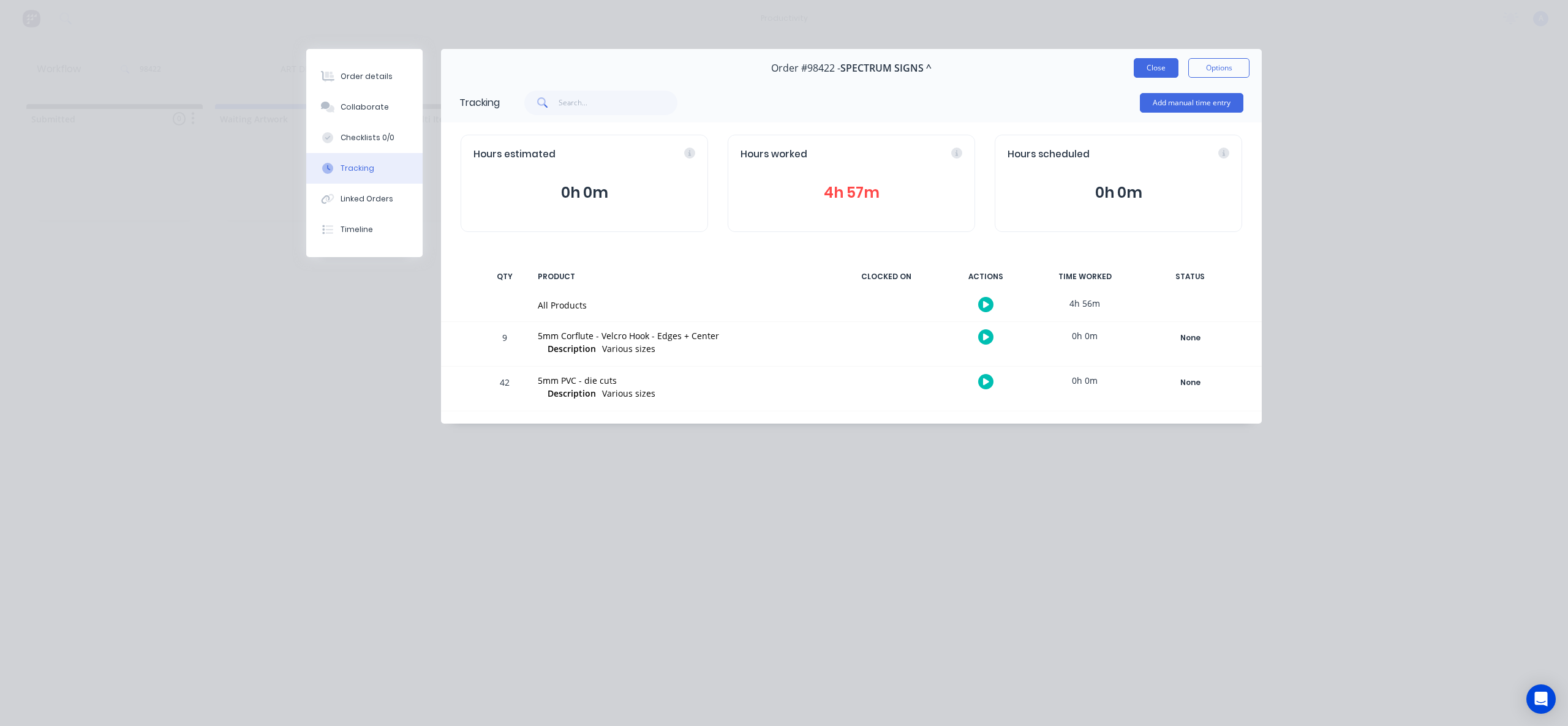
click at [1145, 56] on div "Order #98422 - SPECTRUM SIGNS ^ Close Options" at bounding box center [851, 67] width 821 height 38
click at [1145, 63] on button "Close" at bounding box center [1156, 67] width 45 height 20
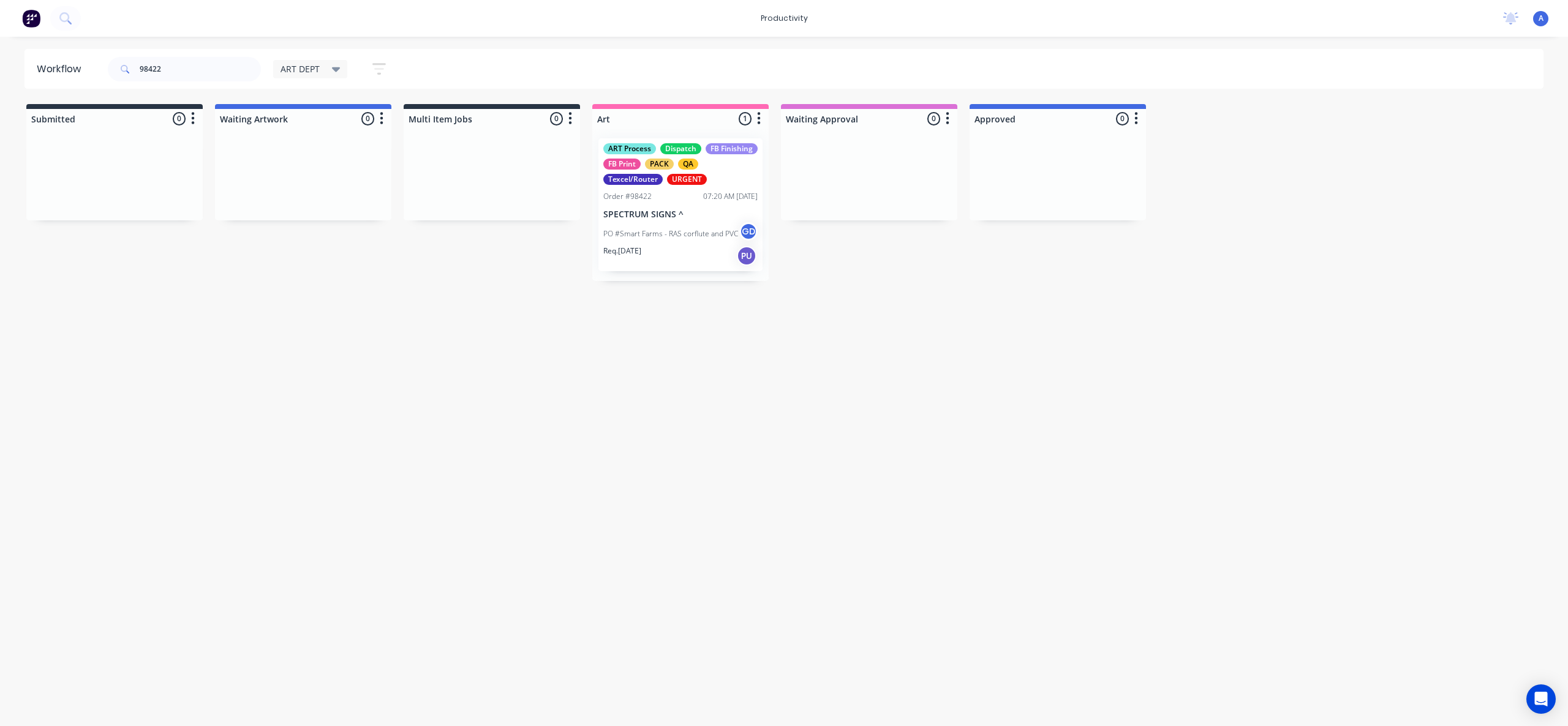
click at [909, 486] on div "Workflow 98422 ART DEPT Save new view None edit ART DEPT (Default) edit Banner …" at bounding box center [784, 375] width 1568 height 653
click at [692, 245] on div "Req. [DATE] PU" at bounding box center [680, 256] width 154 height 21
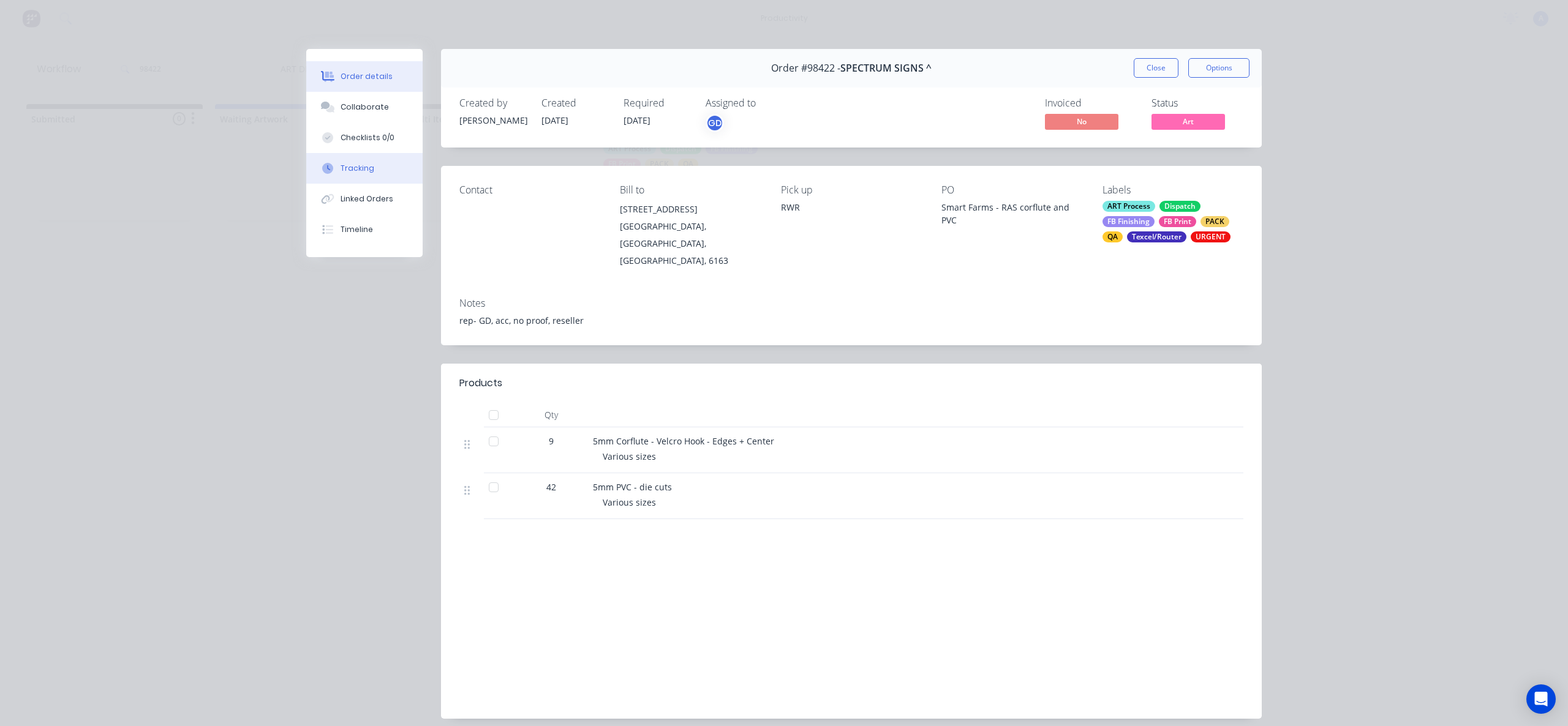
click at [368, 177] on button "Tracking" at bounding box center [365, 168] width 116 height 31
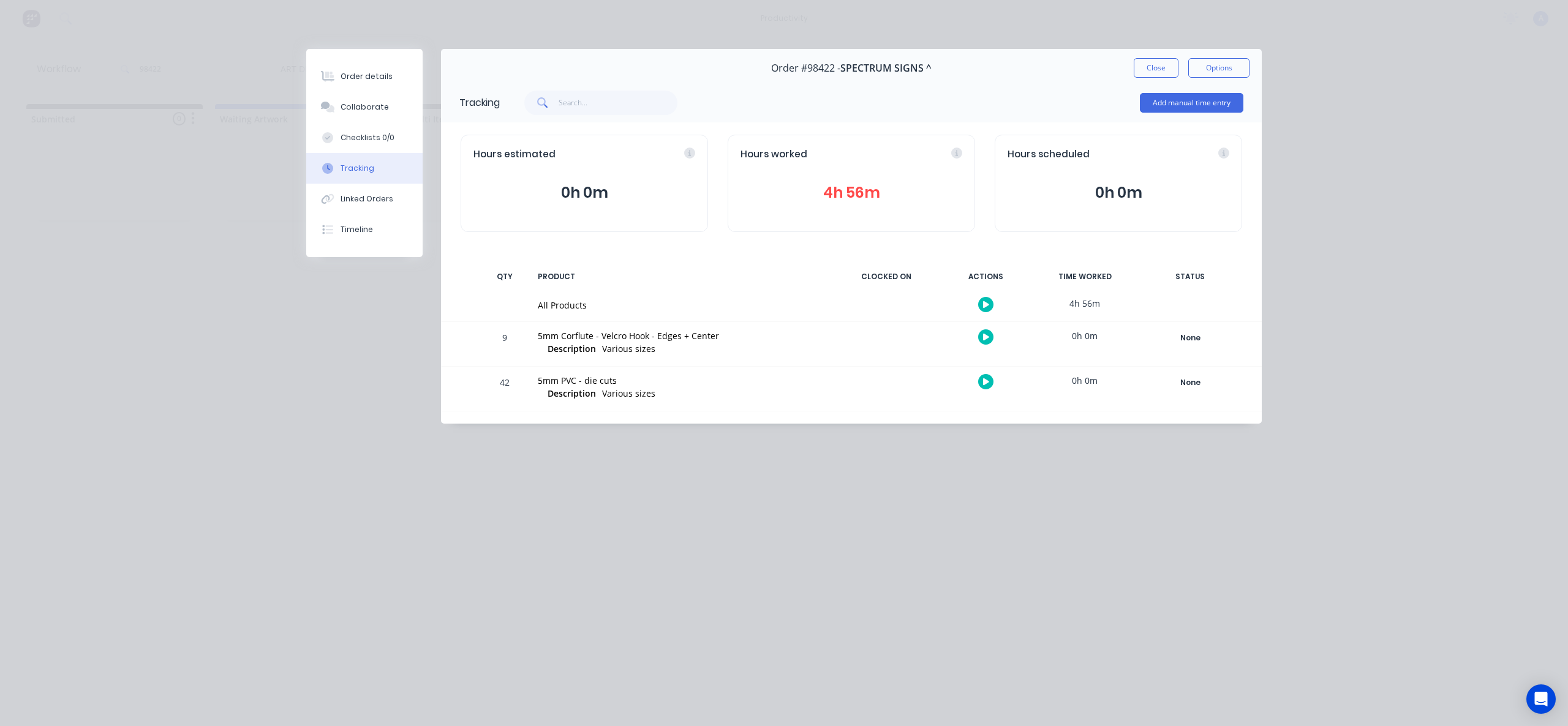
click at [975, 295] on div at bounding box center [985, 304] width 92 height 30
click at [989, 302] on button "button" at bounding box center [985, 305] width 16 height 16
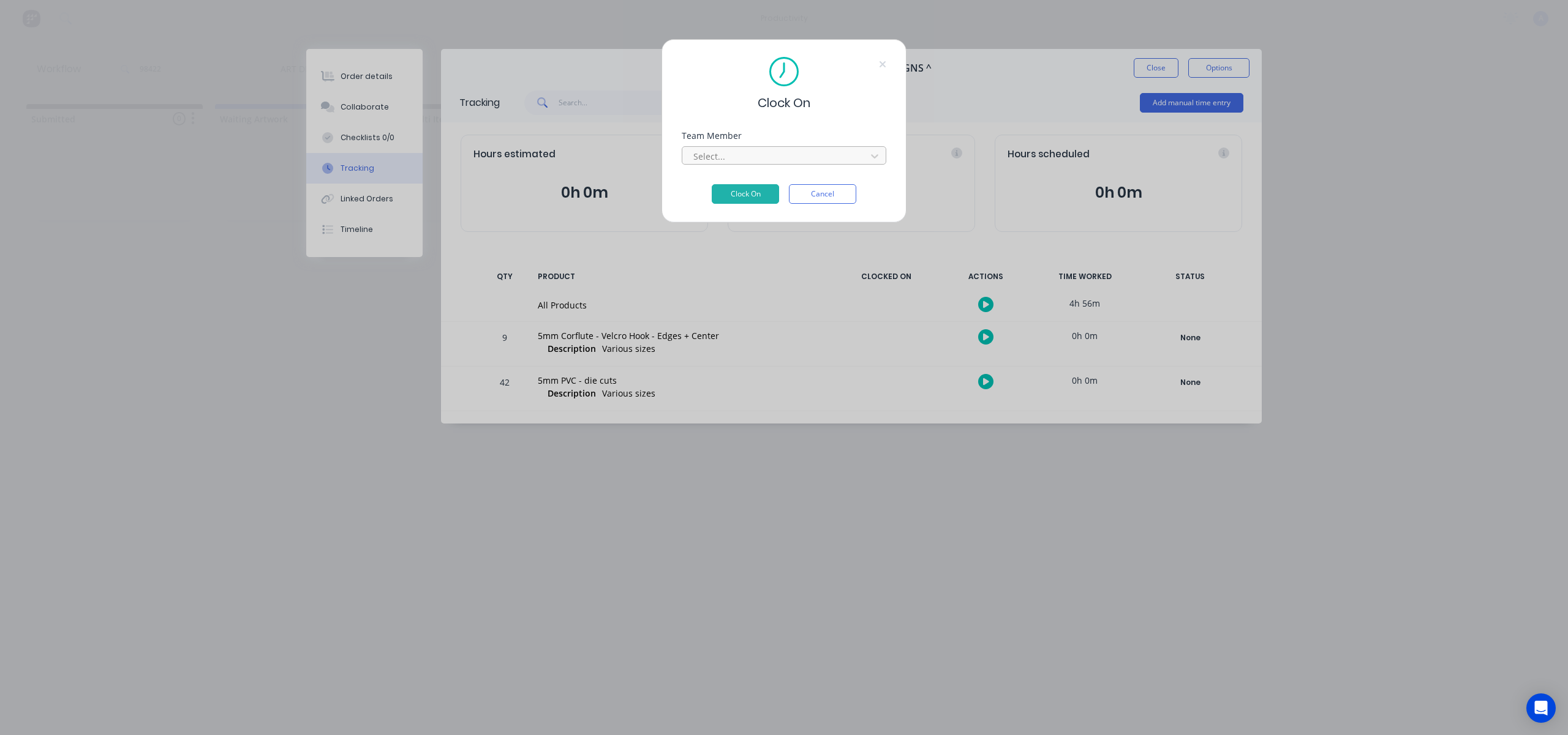
click at [809, 155] on div at bounding box center [776, 157] width 168 height 16
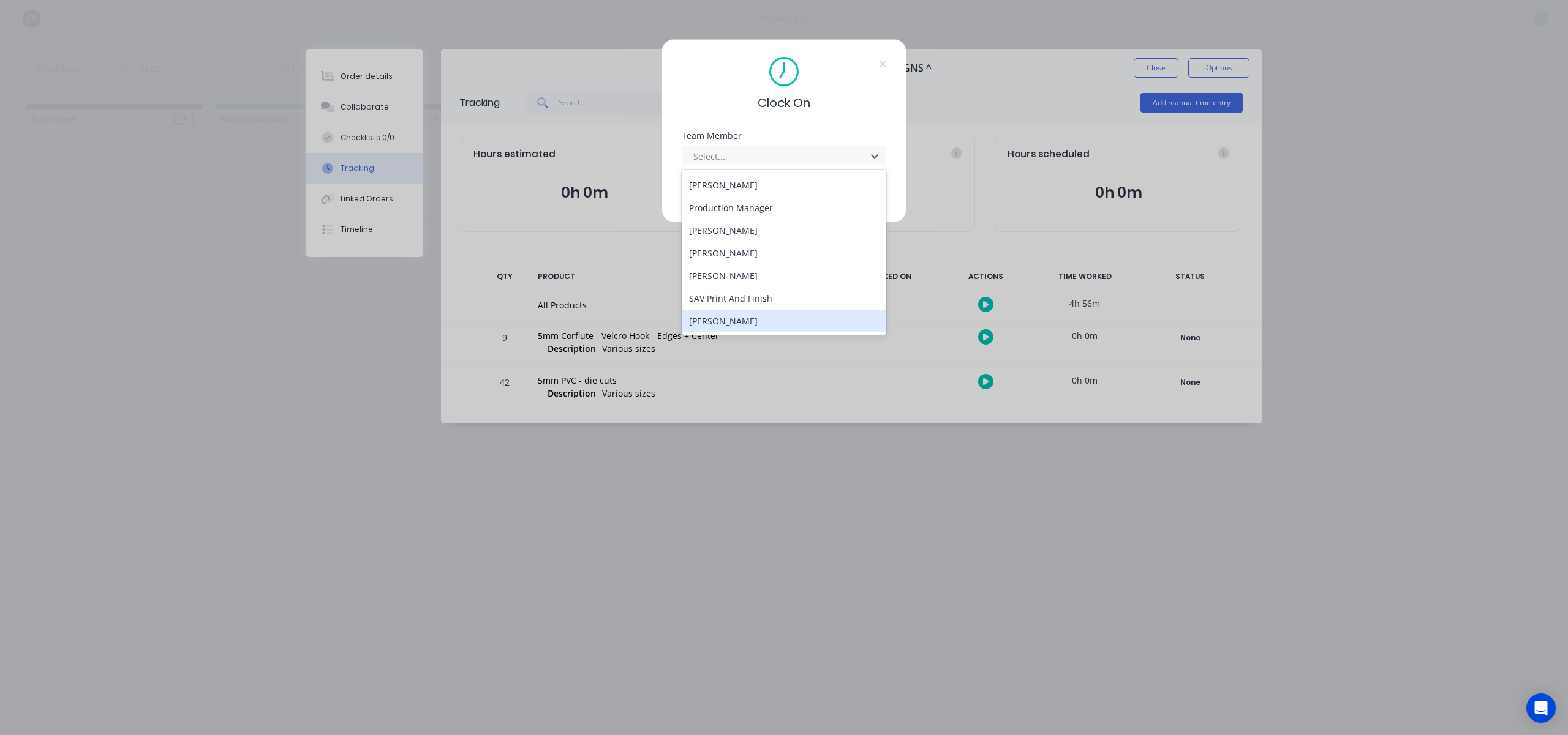
click at [750, 326] on div "[PERSON_NAME]" at bounding box center [783, 320] width 205 height 23
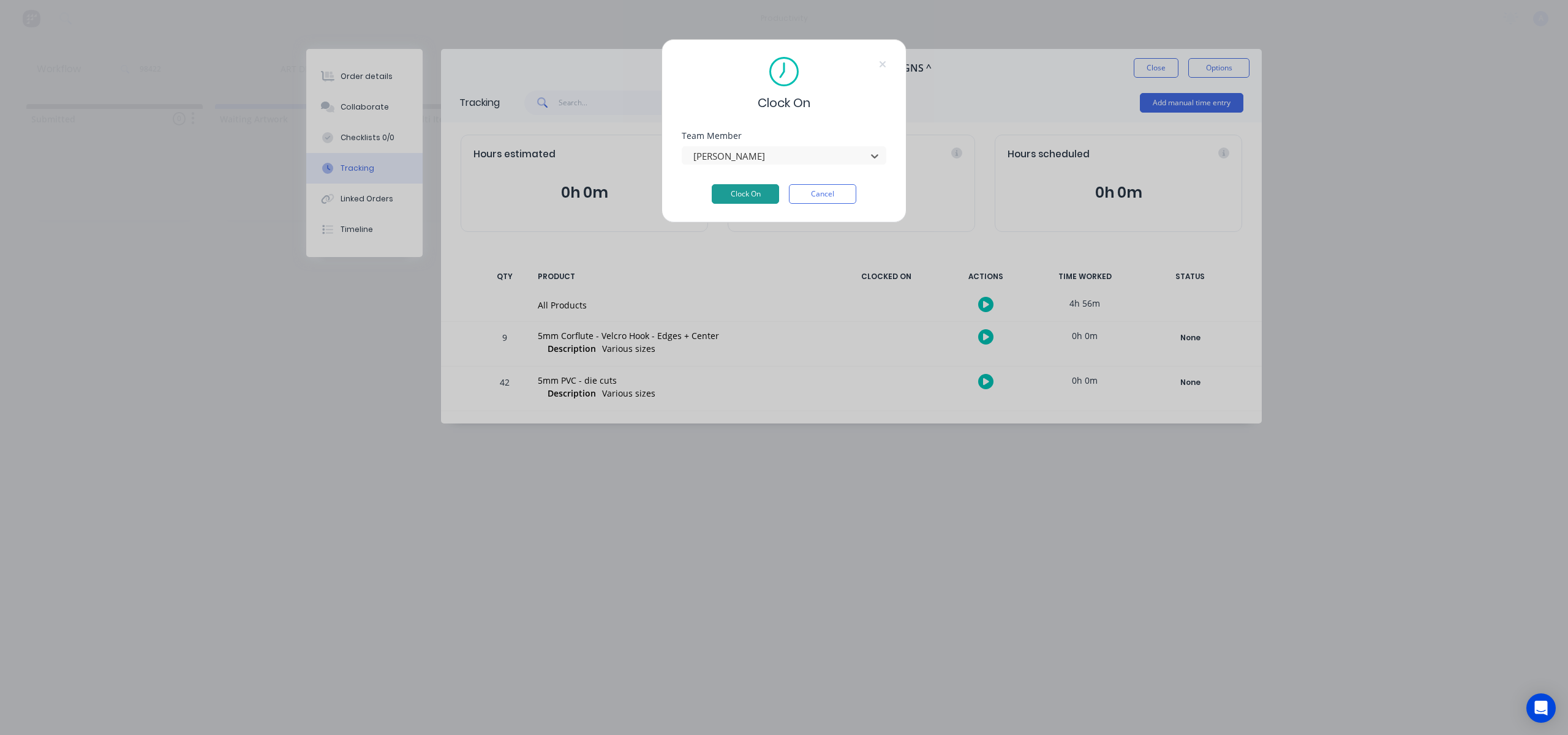
click at [747, 191] on button "Clock On" at bounding box center [746, 194] width 67 height 20
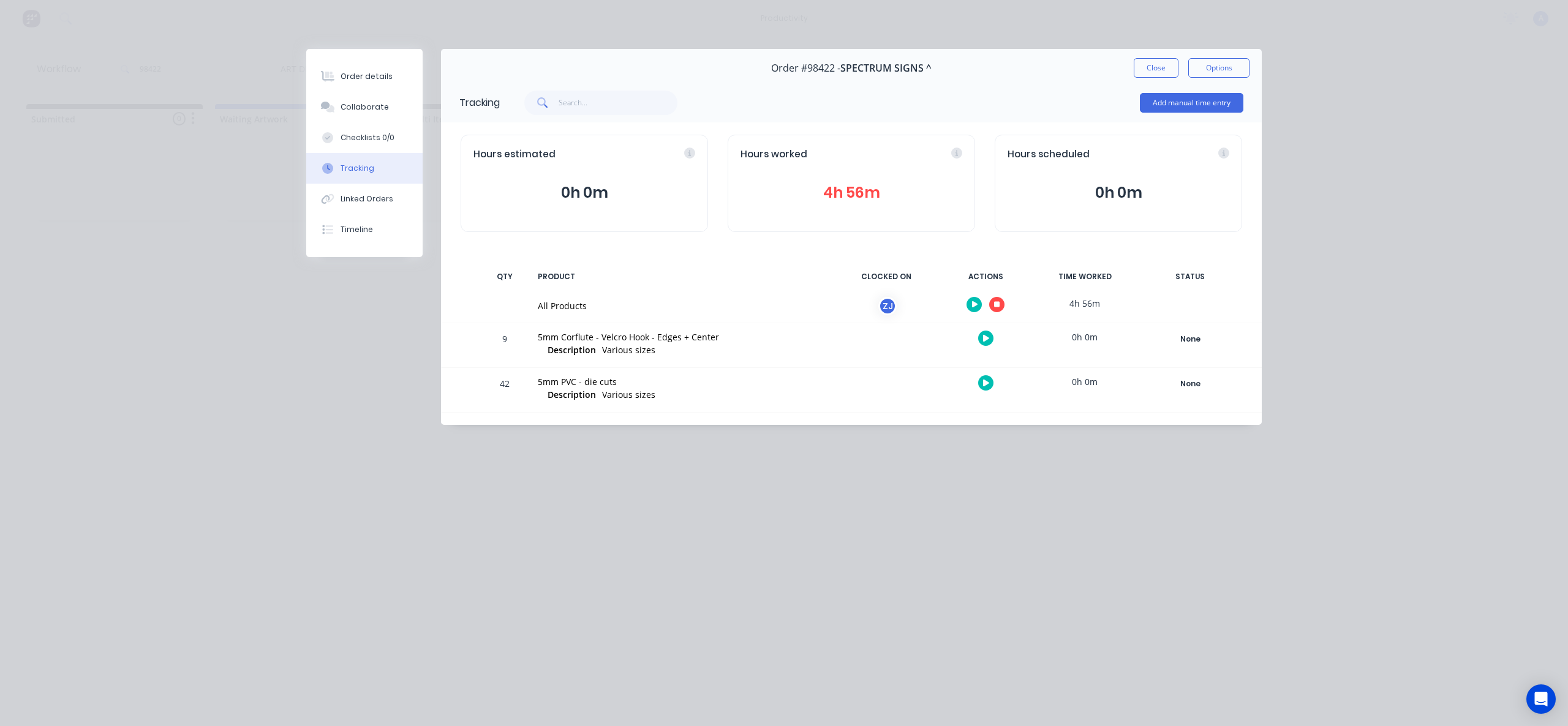
click at [1151, 78] on div "Order #98422 - SPECTRUM SIGNS ^ Close Options" at bounding box center [851, 67] width 821 height 38
click at [1154, 75] on button "Close" at bounding box center [1156, 67] width 45 height 20
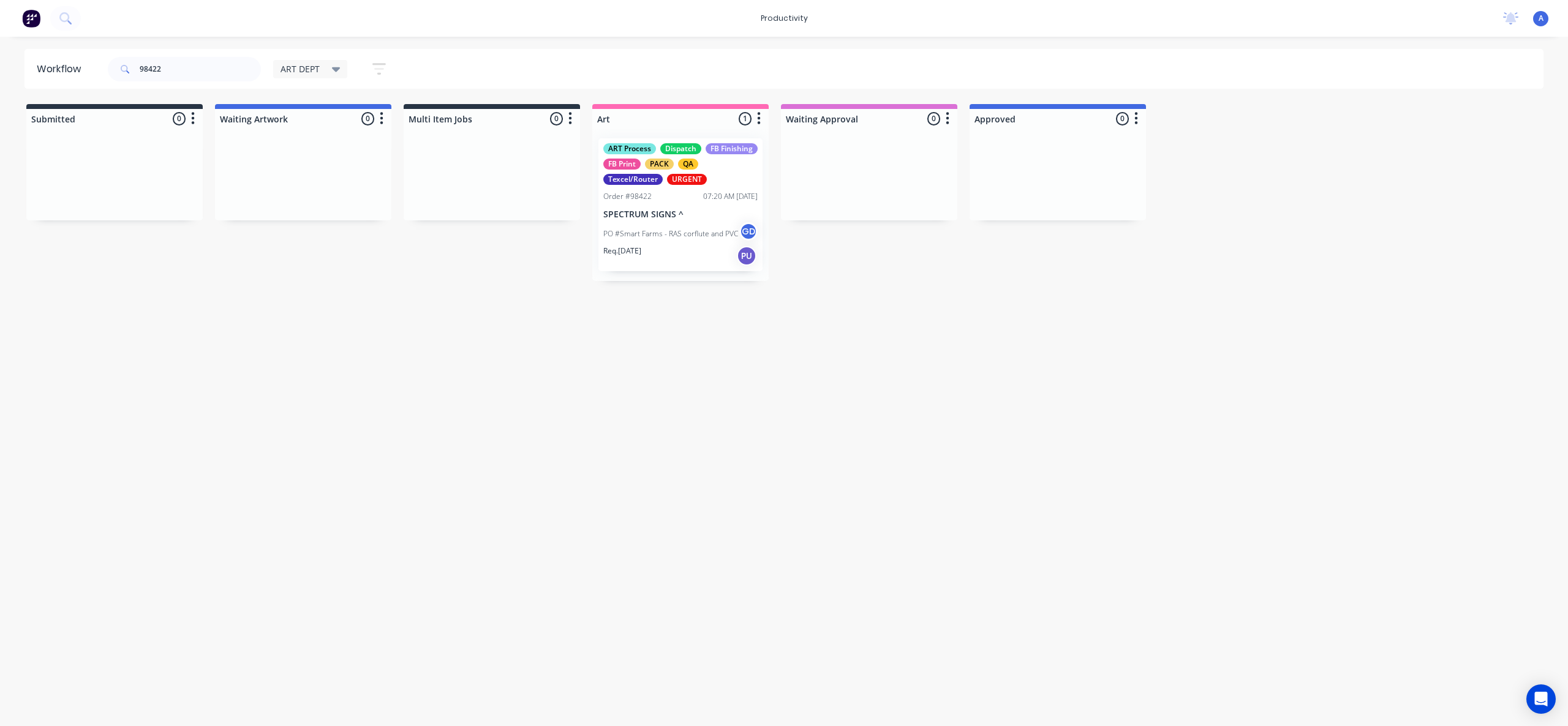
click at [978, 312] on div "Workflow 98422 ART DEPT Save new view None edit ART DEPT (Default) edit Banner …" at bounding box center [784, 375] width 1568 height 653
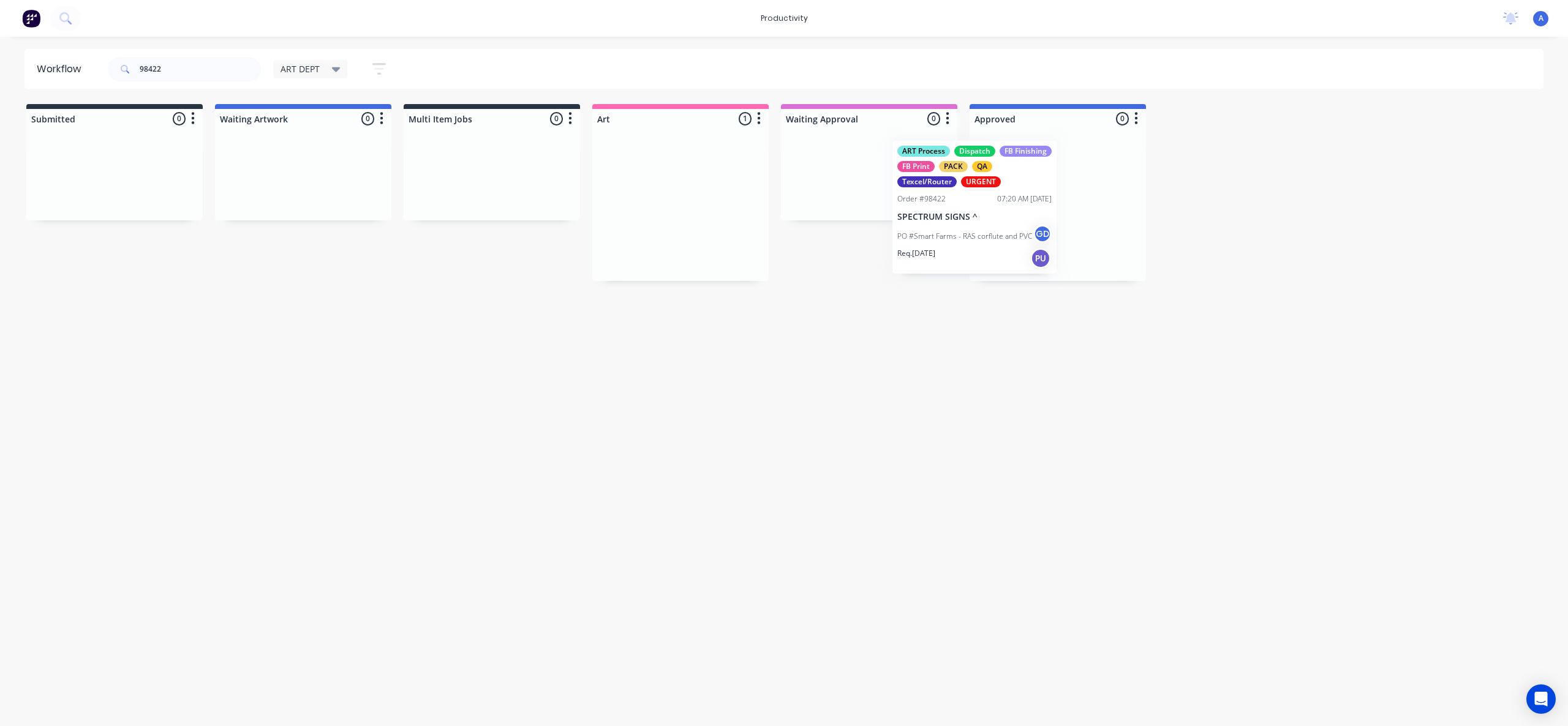
drag, startPoint x: 688, startPoint y: 222, endPoint x: 1074, endPoint y: 211, distance: 386.2
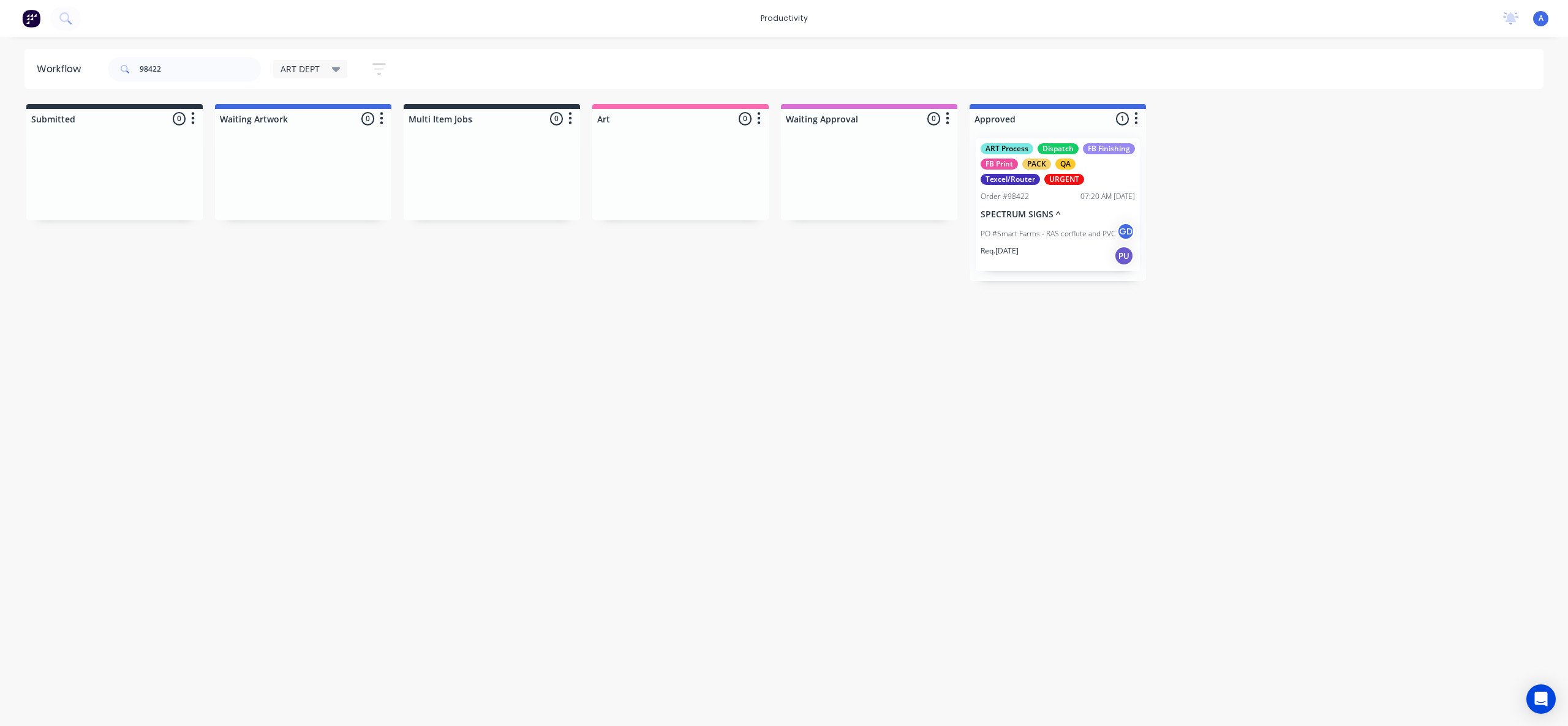
click at [1073, 214] on p "SPECTRUM SIGNS ^" at bounding box center [1058, 214] width 154 height 10
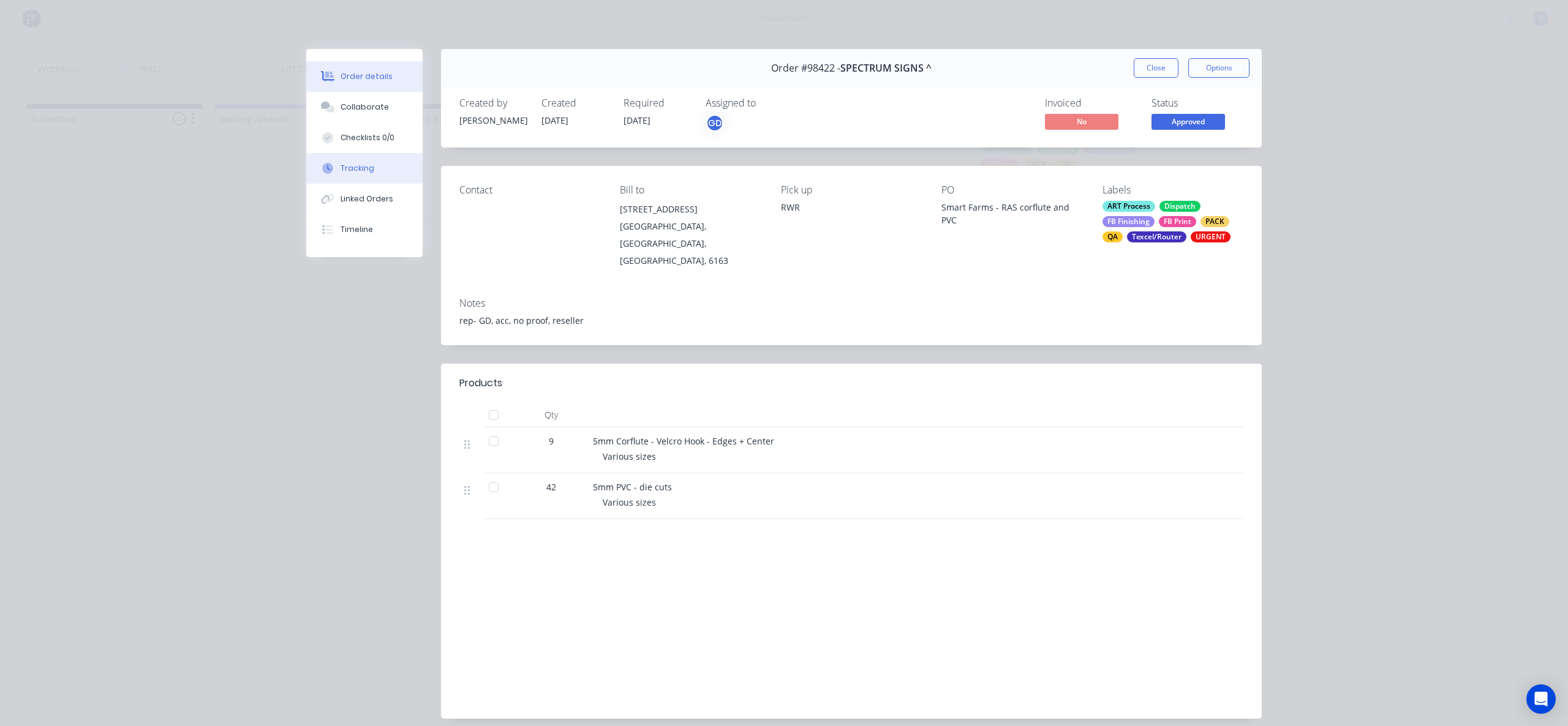
click at [365, 158] on button "Tracking" at bounding box center [365, 168] width 116 height 31
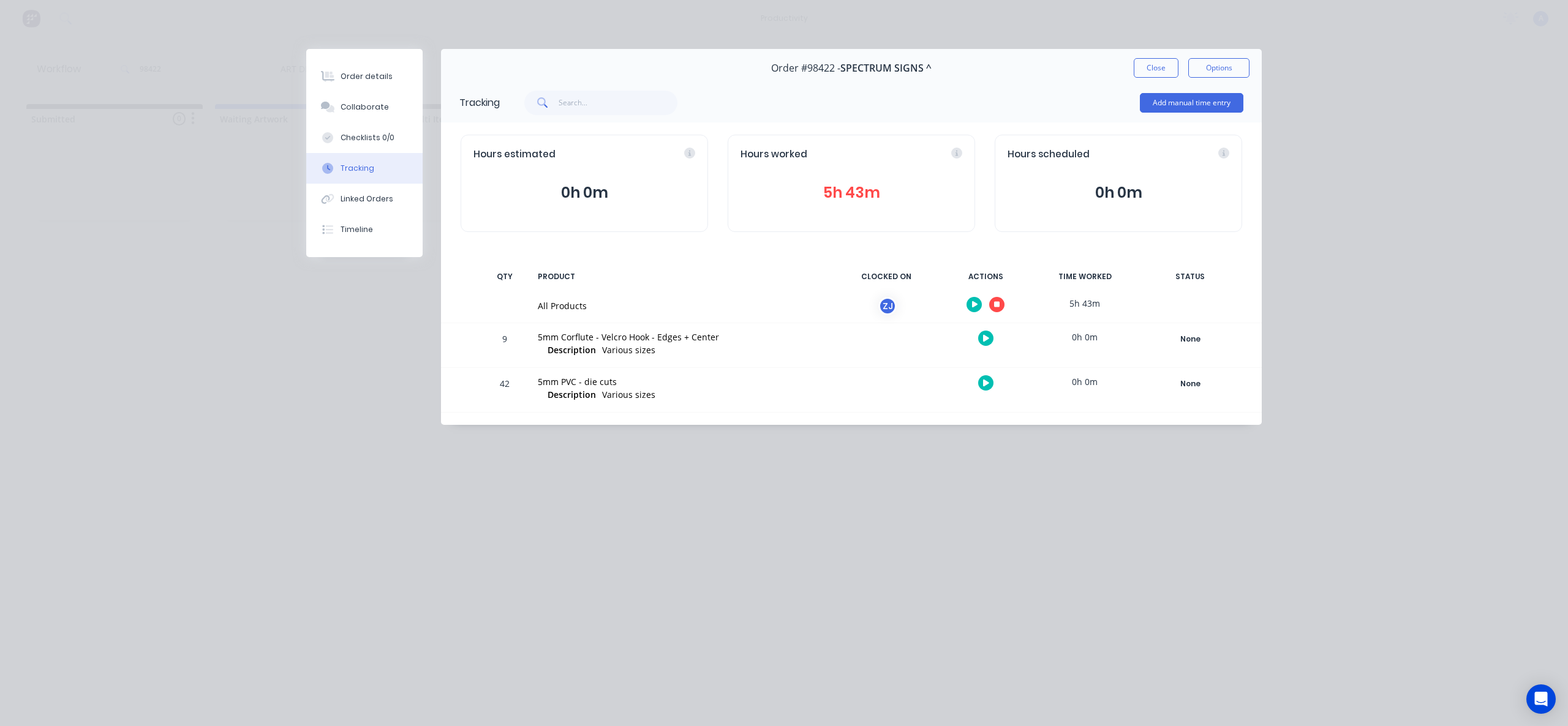
click at [995, 303] on icon "button" at bounding box center [997, 305] width 6 height 6
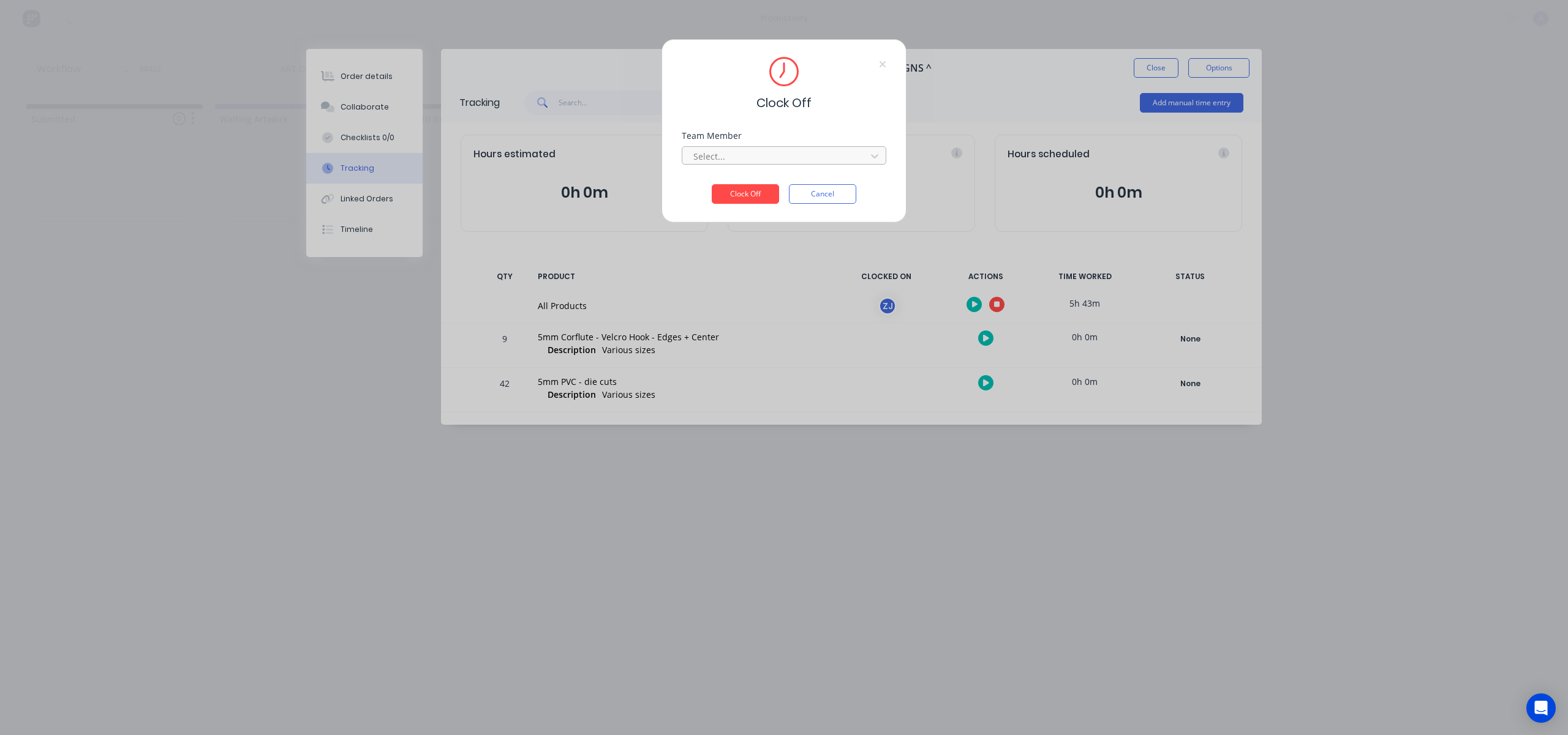
click at [823, 161] on div at bounding box center [776, 157] width 168 height 16
click at [783, 184] on div "[PERSON_NAME]" at bounding box center [783, 183] width 205 height 23
click at [741, 192] on button "Clock Off" at bounding box center [746, 194] width 67 height 20
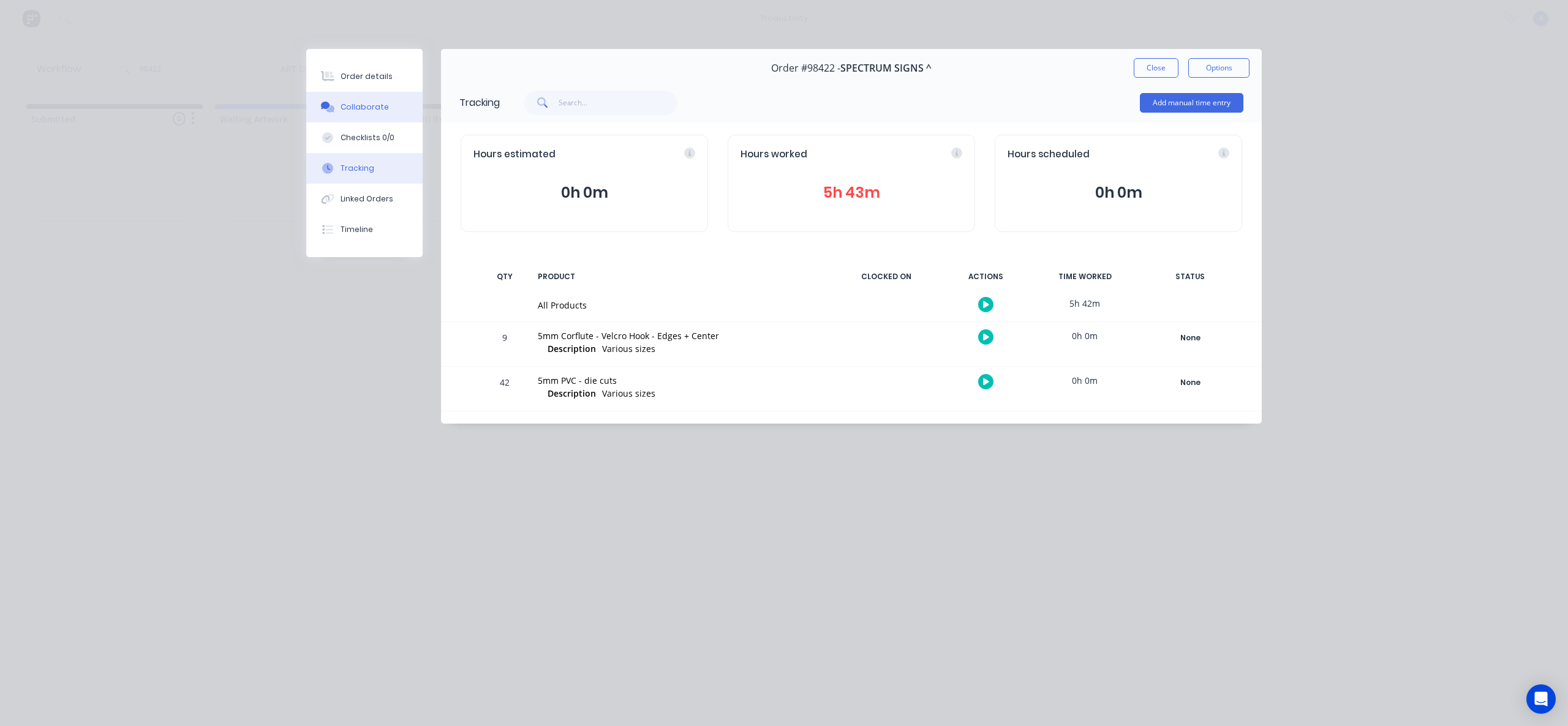
click at [361, 107] on div "Collaborate" at bounding box center [365, 107] width 49 height 11
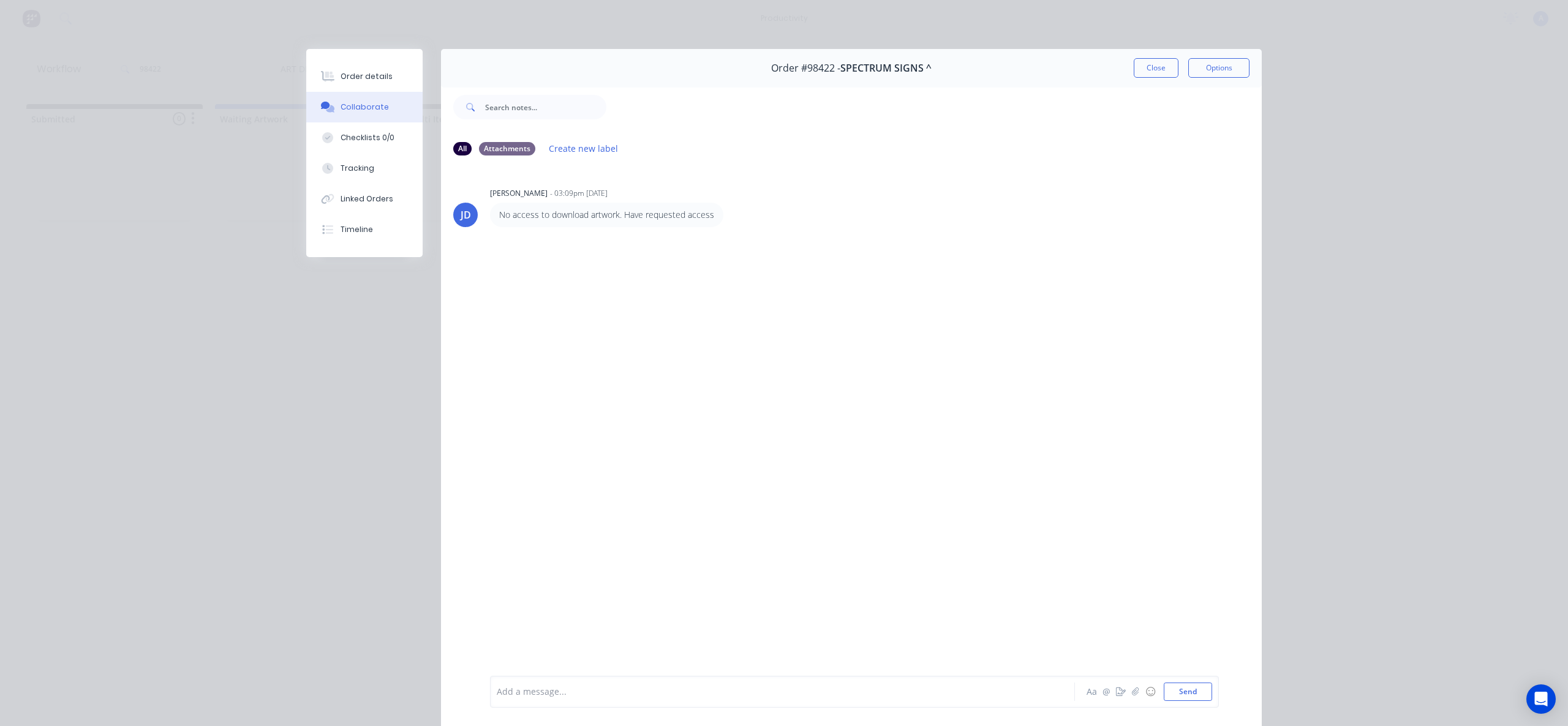
click at [597, 692] on div at bounding box center [764, 692] width 535 height 13
click at [347, 182] on button "Tracking" at bounding box center [365, 168] width 116 height 31
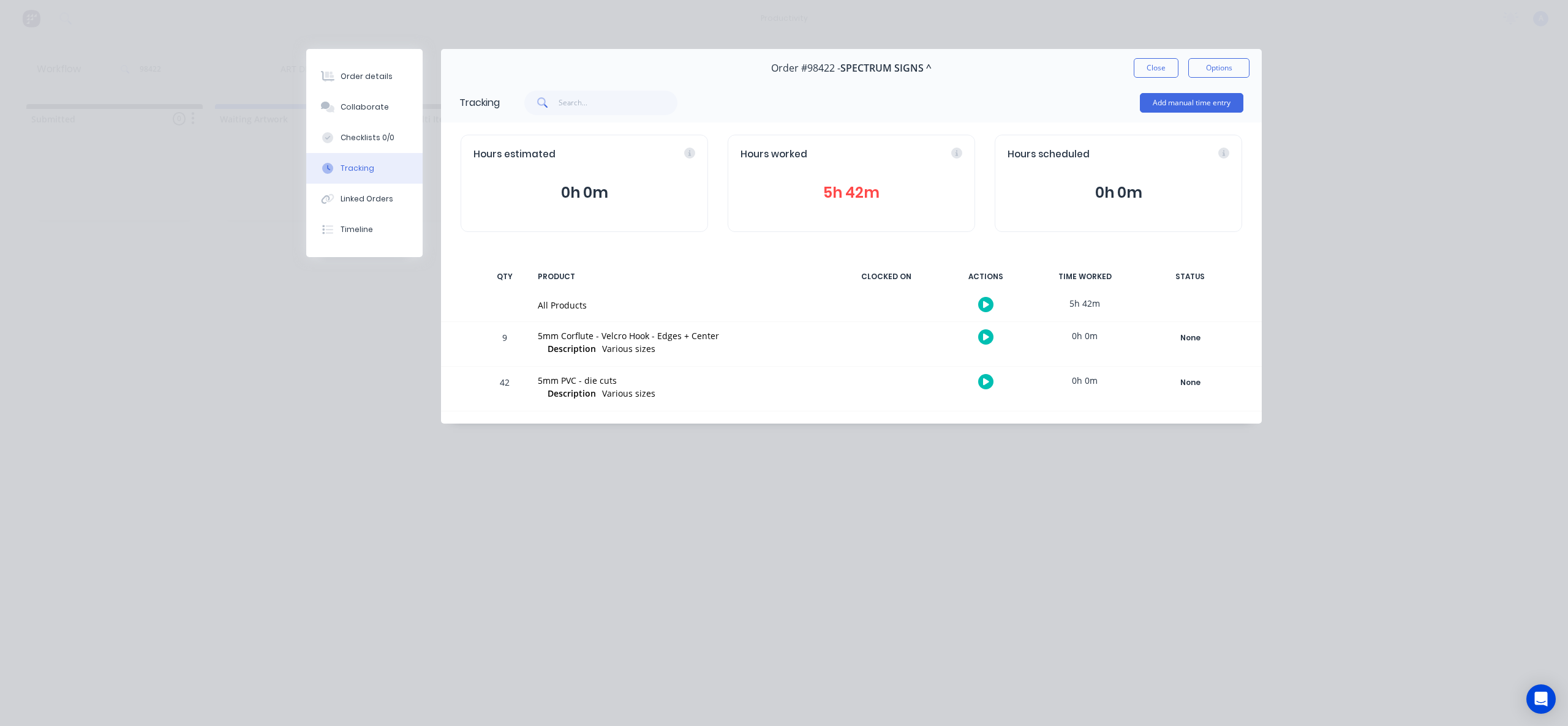
click at [1169, 65] on button "Close" at bounding box center [1156, 67] width 45 height 20
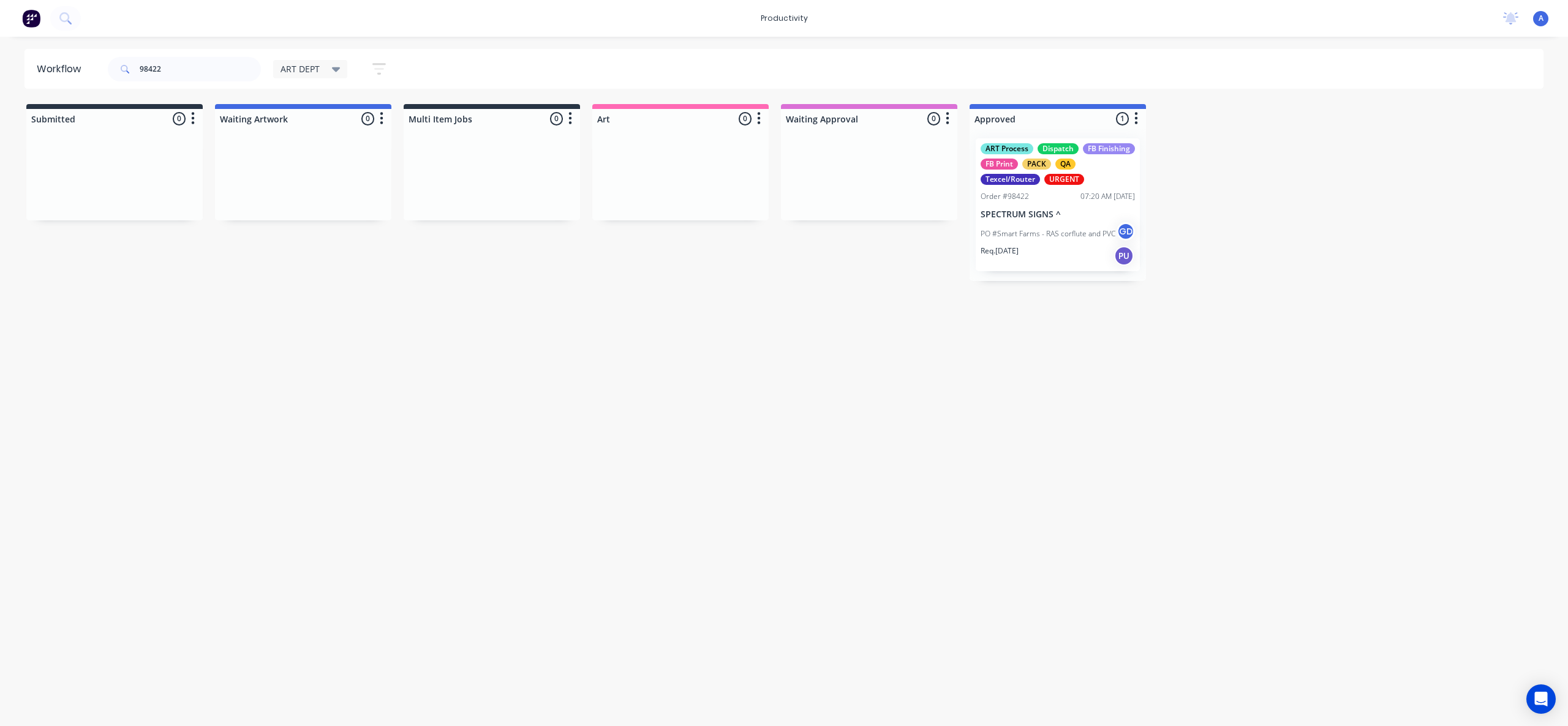
click at [1092, 354] on div "Workflow 98422 ART DEPT Save new view None edit ART DEPT (Default) edit Banner …" at bounding box center [784, 375] width 1568 height 653
